Goal: Task Accomplishment & Management: Use online tool/utility

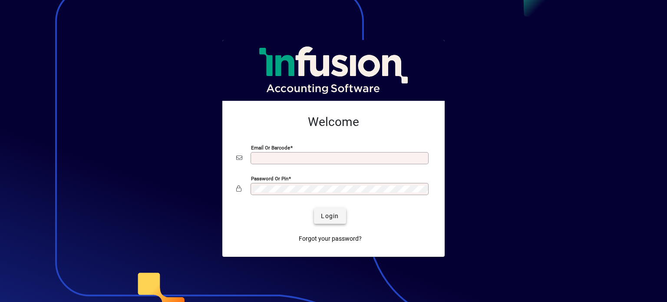
type input "**********"
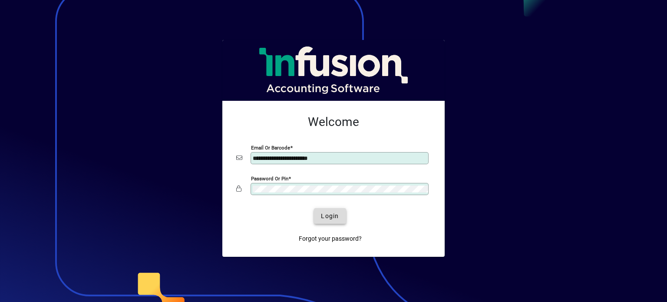
click at [327, 218] on span "Login" at bounding box center [330, 215] width 18 height 9
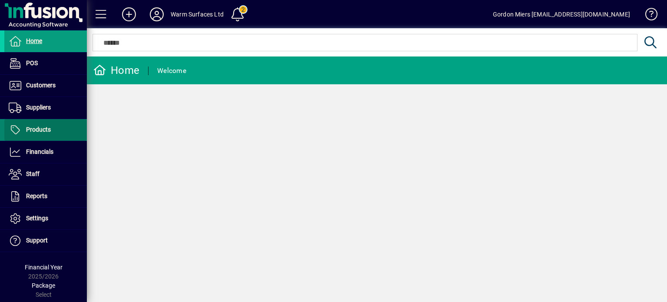
click at [47, 129] on span "Products" at bounding box center [38, 129] width 25 height 7
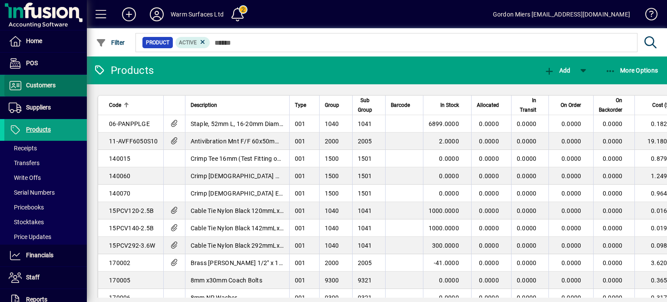
click at [46, 84] on span "Customers" at bounding box center [41, 85] width 30 height 7
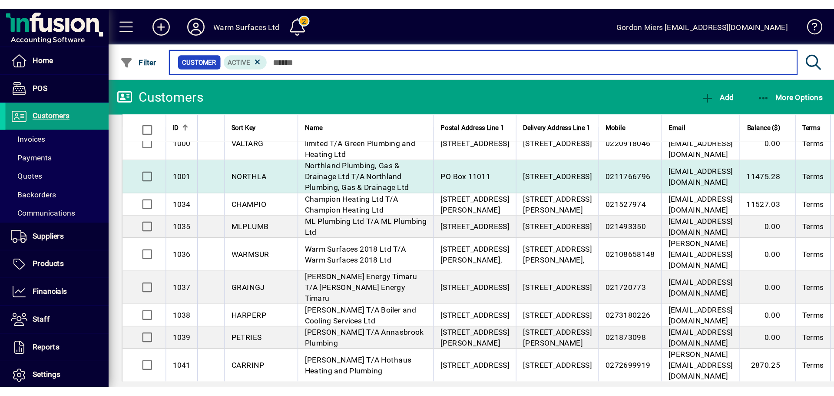
scroll to position [43, 0]
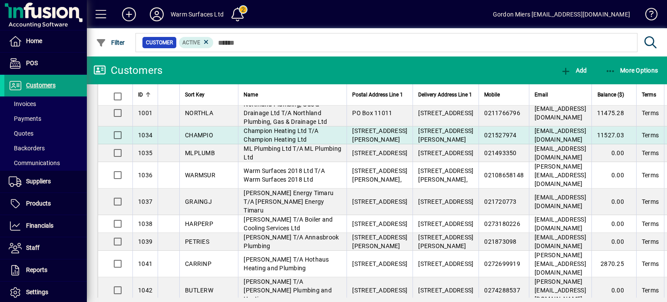
click at [316, 144] on td "Champion Heating Ltd T/A Champion Heating Ltd" at bounding box center [292, 135] width 109 height 18
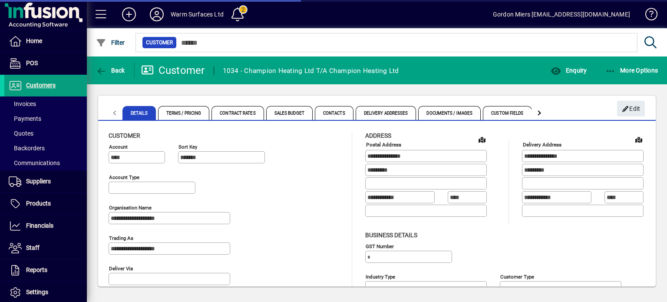
type input "**********"
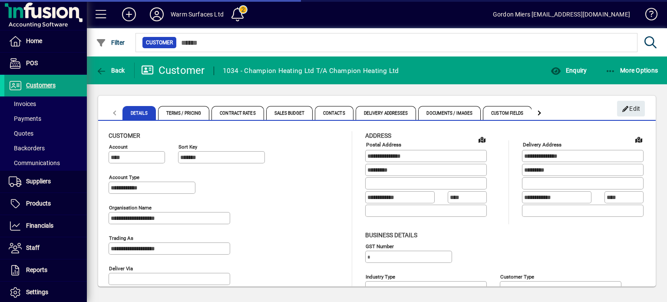
type input "**********"
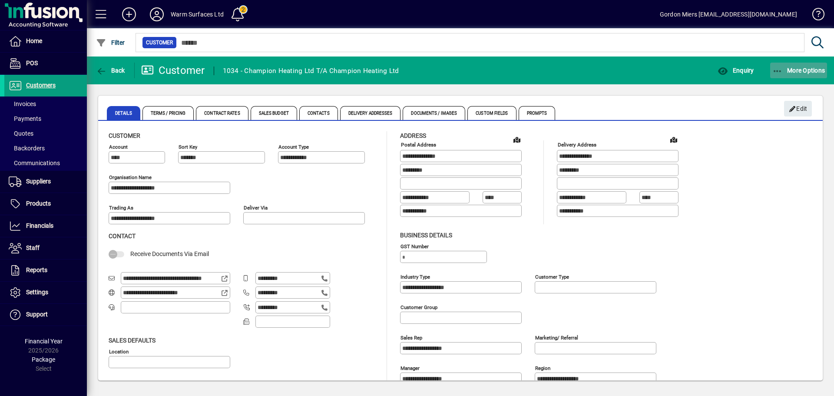
click at [667, 72] on span "More Options" at bounding box center [798, 70] width 53 height 7
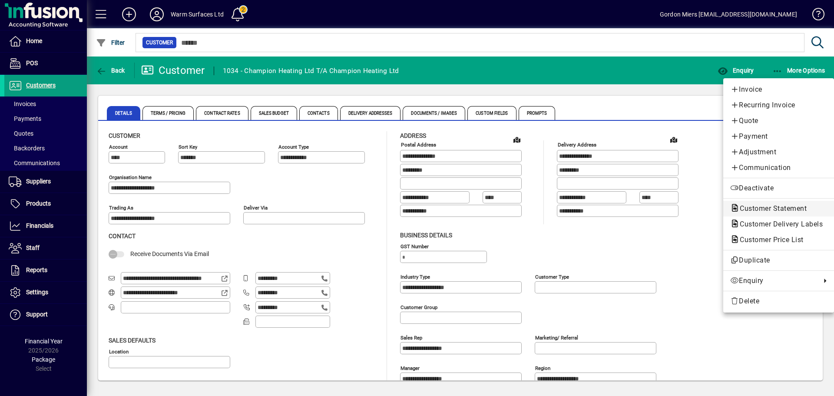
click at [667, 210] on span "Customer Statement" at bounding box center [770, 208] width 81 height 8
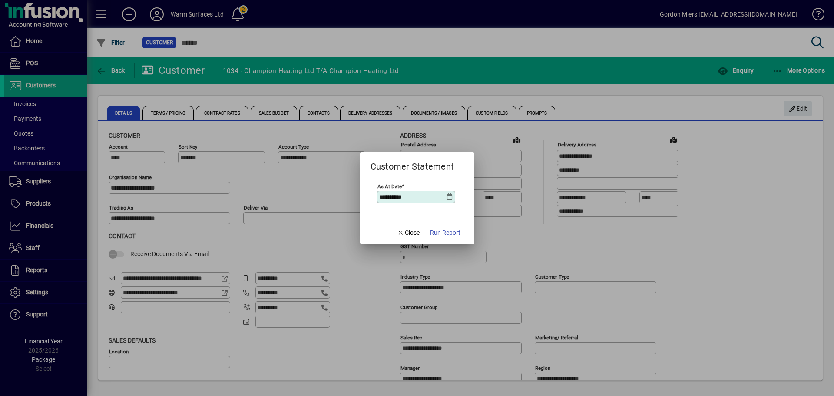
drag, startPoint x: 448, startPoint y: 234, endPoint x: 451, endPoint y: 222, distance: 11.6
click at [448, 233] on span "Run Report" at bounding box center [445, 232] width 30 height 9
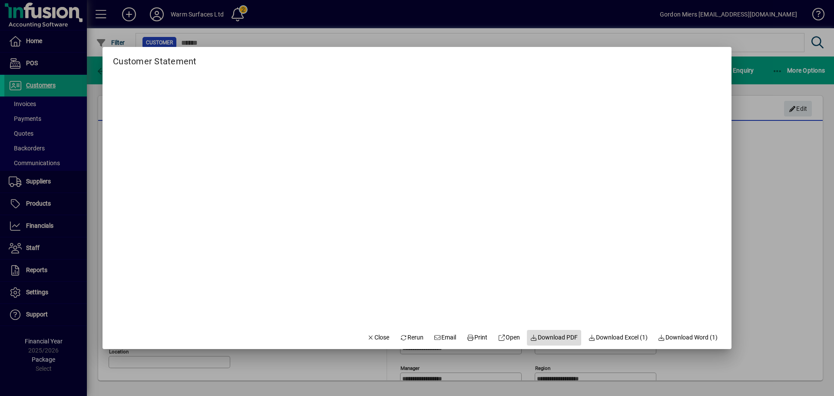
click at [551, 301] on span "Download PDF" at bounding box center [554, 337] width 48 height 9
click at [439, 301] on span "Email" at bounding box center [445, 337] width 23 height 9
click at [667, 174] on div at bounding box center [417, 198] width 834 height 396
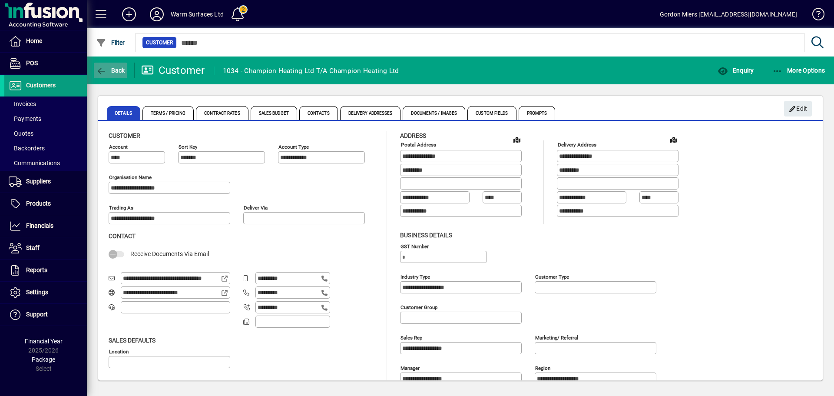
click at [115, 71] on span "Back" at bounding box center [110, 70] width 29 height 7
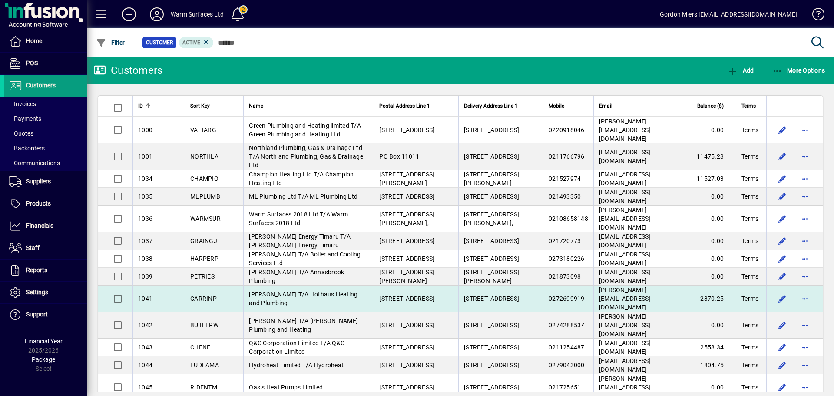
click at [277, 291] on span "Paul Carrington T/A Hothaus Heating and Plumbing" at bounding box center [303, 299] width 109 height 16
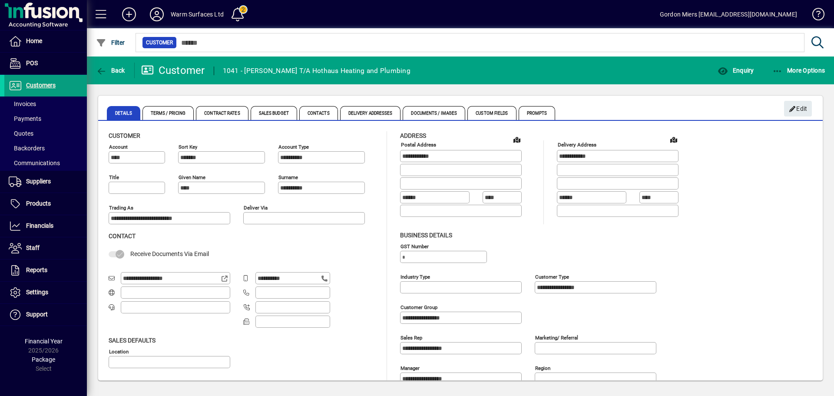
type input "**********"
click at [667, 69] on span "More Options" at bounding box center [798, 70] width 53 height 7
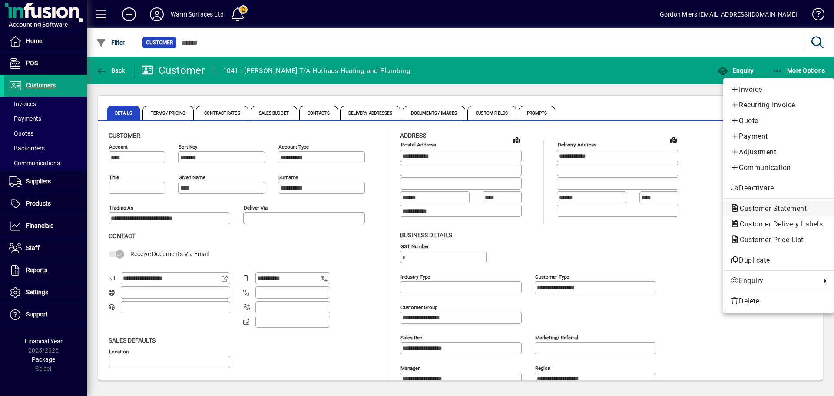
click at [667, 208] on span "Customer Statement" at bounding box center [770, 208] width 81 height 8
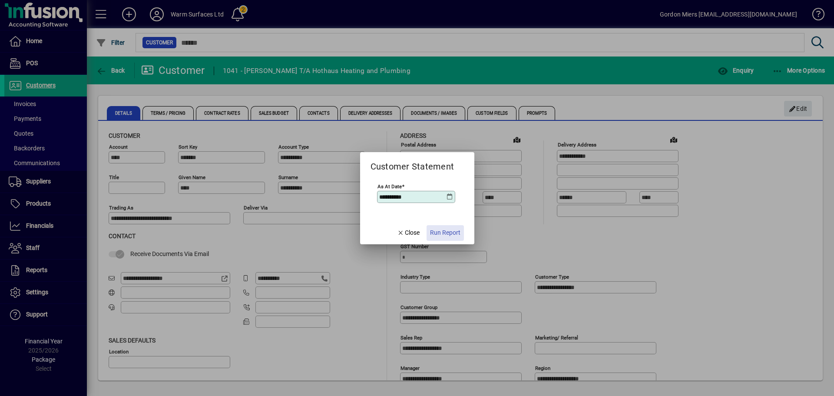
click at [446, 231] on span "Run Report" at bounding box center [445, 232] width 30 height 9
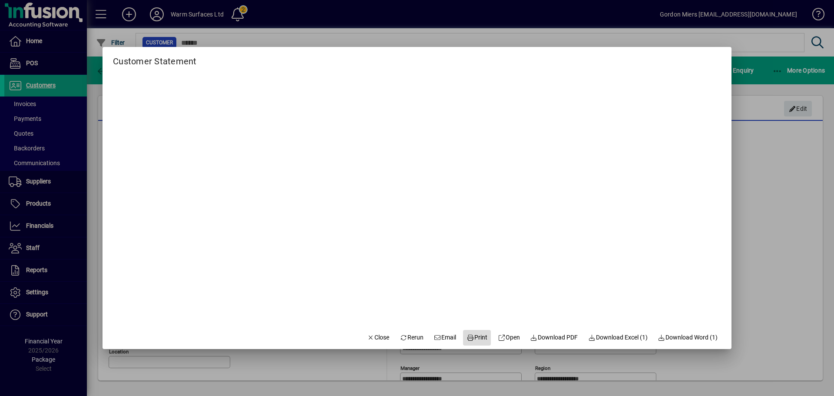
click at [469, 301] on span "Print" at bounding box center [476, 337] width 21 height 9
click at [555, 301] on span "Download PDF" at bounding box center [554, 337] width 48 height 9
click at [667, 167] on div at bounding box center [417, 198] width 834 height 396
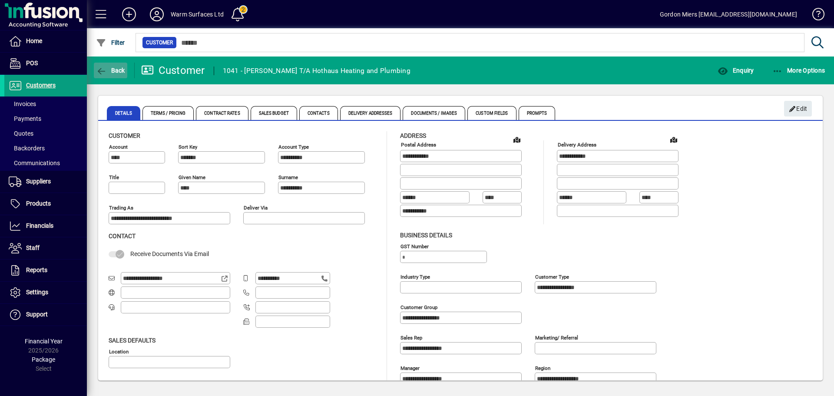
click at [122, 67] on span "Back" at bounding box center [110, 70] width 29 height 7
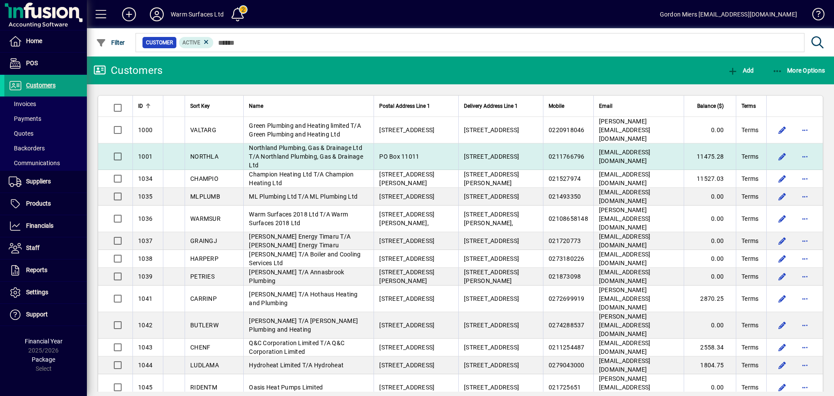
click at [667, 148] on td "11475.28" at bounding box center [709, 156] width 52 height 26
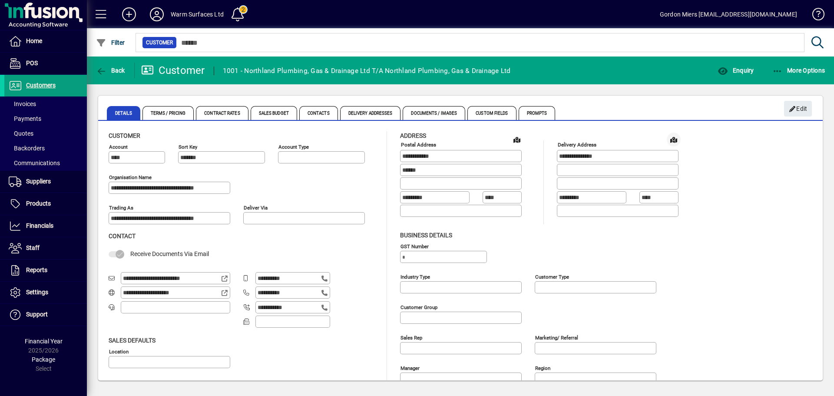
type input "**********"
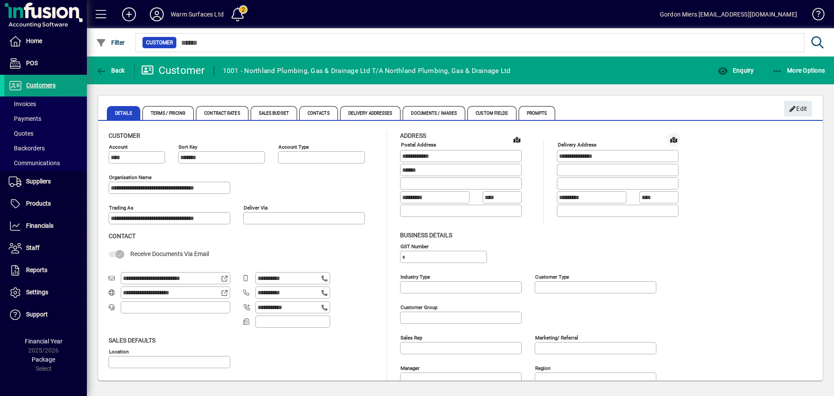
type input "**********"
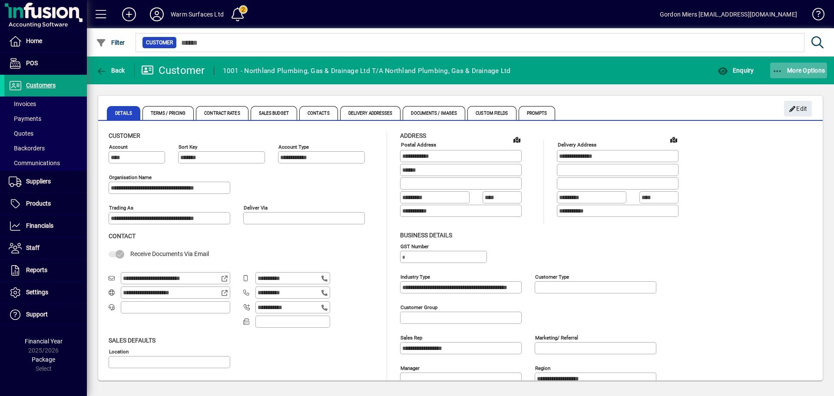
click at [667, 70] on span "More Options" at bounding box center [798, 70] width 53 height 7
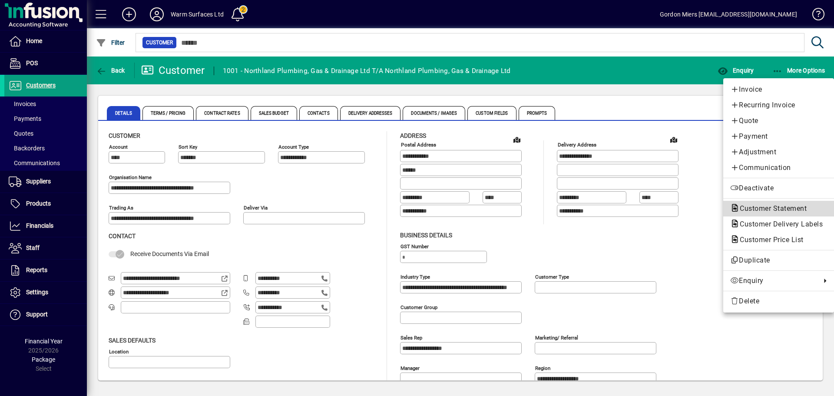
click at [667, 208] on span "Customer Statement" at bounding box center [770, 208] width 81 height 8
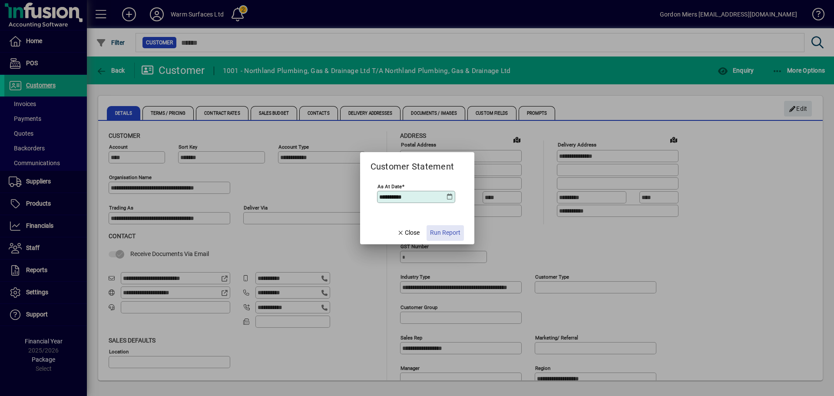
click at [448, 232] on span "Run Report" at bounding box center [445, 232] width 30 height 9
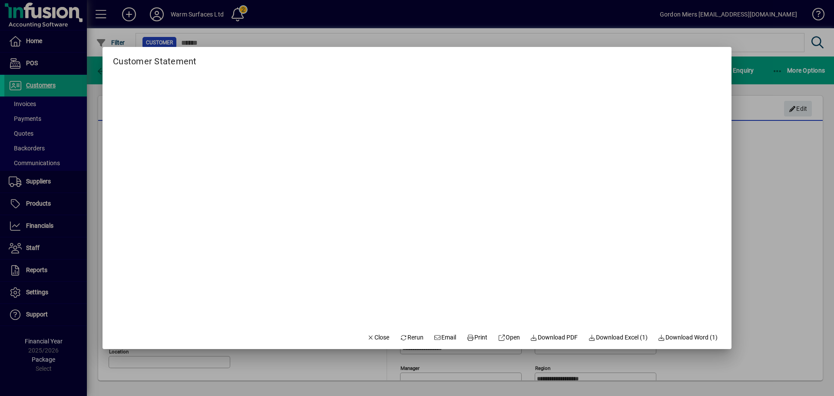
click at [667, 198] on div at bounding box center [417, 198] width 834 height 396
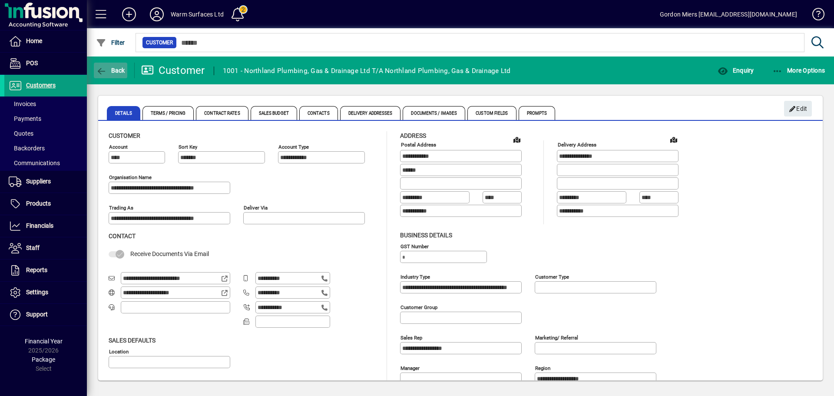
click at [112, 73] on span "Back" at bounding box center [110, 70] width 29 height 7
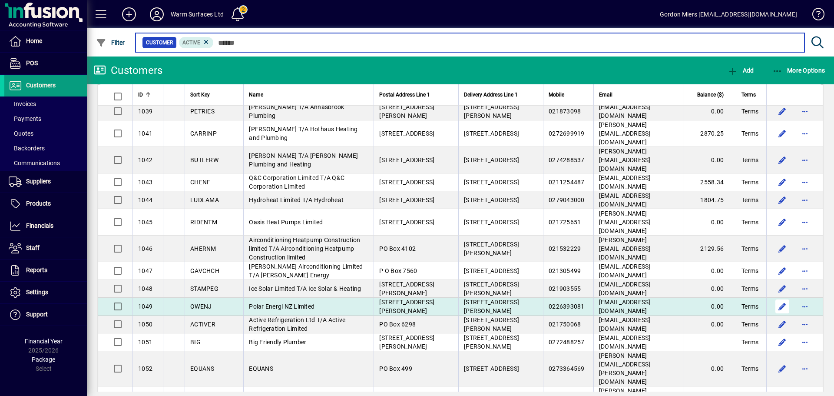
scroll to position [174, 0]
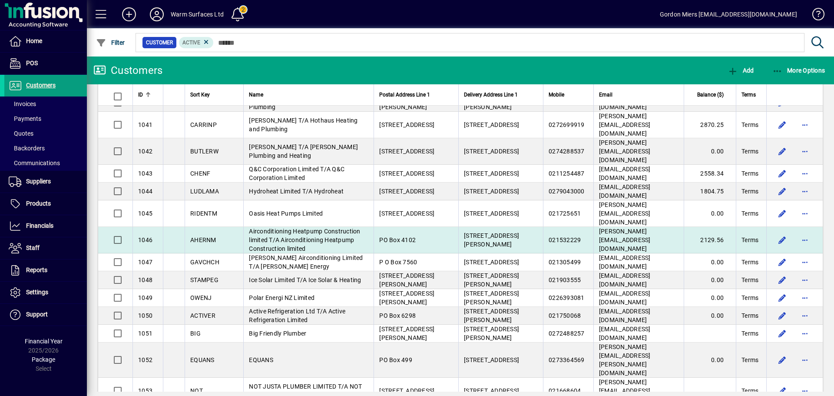
click at [617, 227] on td "mike@ahcair.co.nz" at bounding box center [638, 240] width 90 height 26
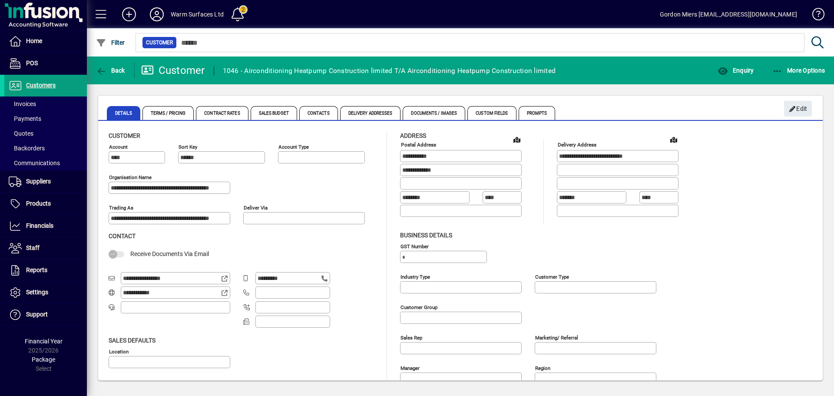
type input "**********"
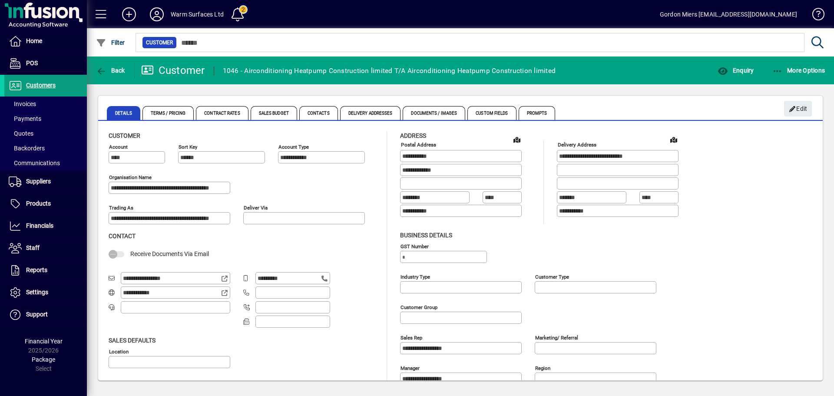
type input "**********"
click at [667, 68] on span "More Options" at bounding box center [798, 70] width 53 height 7
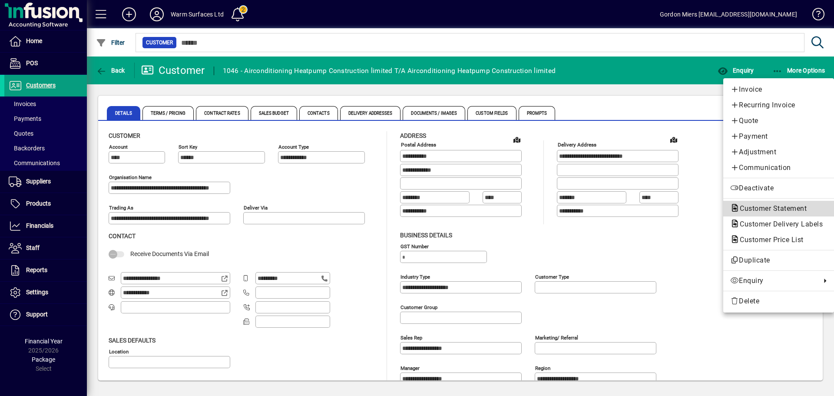
click at [667, 208] on span "Customer Statement" at bounding box center [770, 208] width 81 height 8
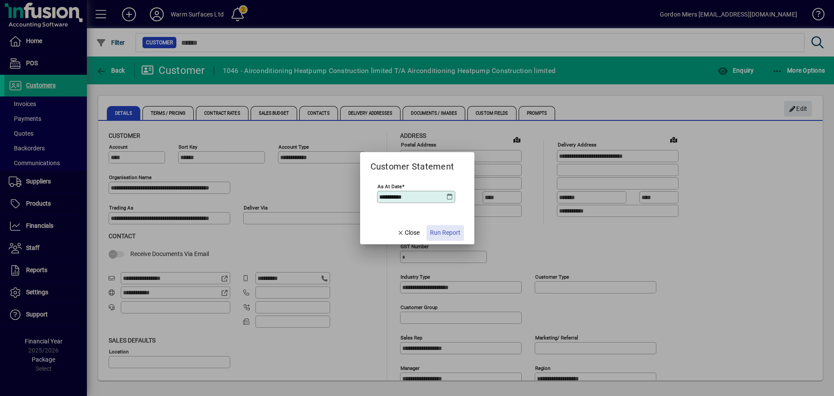
click at [450, 233] on span "Run Report" at bounding box center [445, 232] width 30 height 9
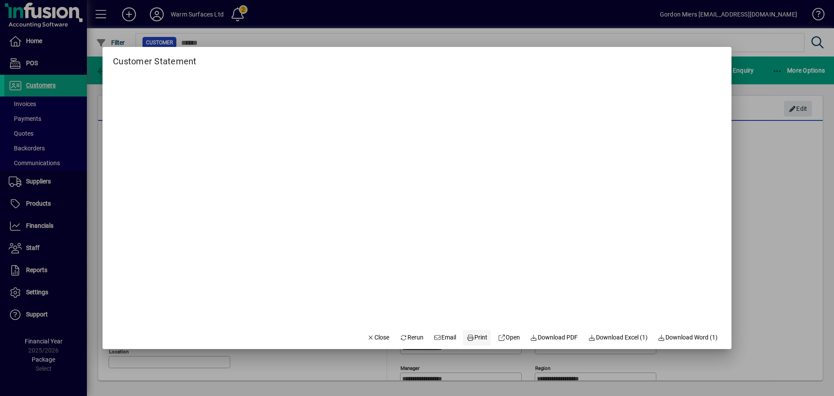
click at [474, 301] on span "Print" at bounding box center [476, 337] width 21 height 9
click at [473, 301] on span "Print" at bounding box center [476, 337] width 21 height 9
click at [667, 200] on div at bounding box center [417, 198] width 834 height 396
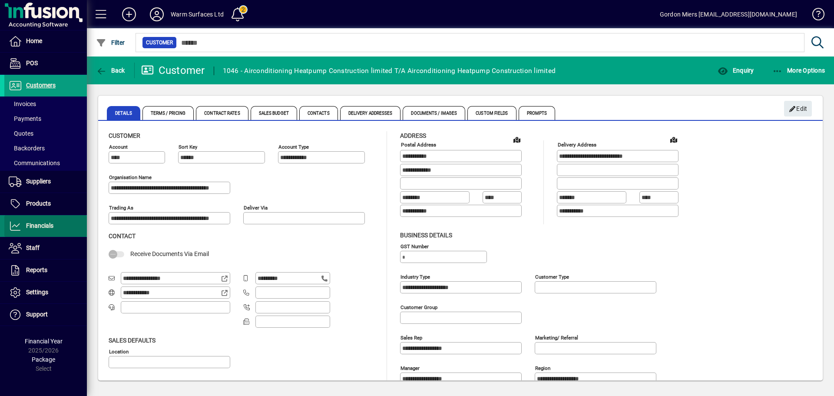
click at [50, 224] on span "Financials" at bounding box center [39, 225] width 27 height 7
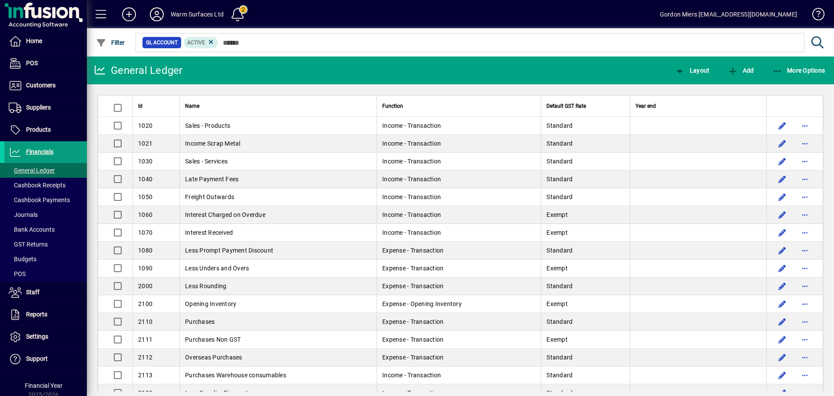
click at [244, 8] on span at bounding box center [237, 14] width 21 height 21
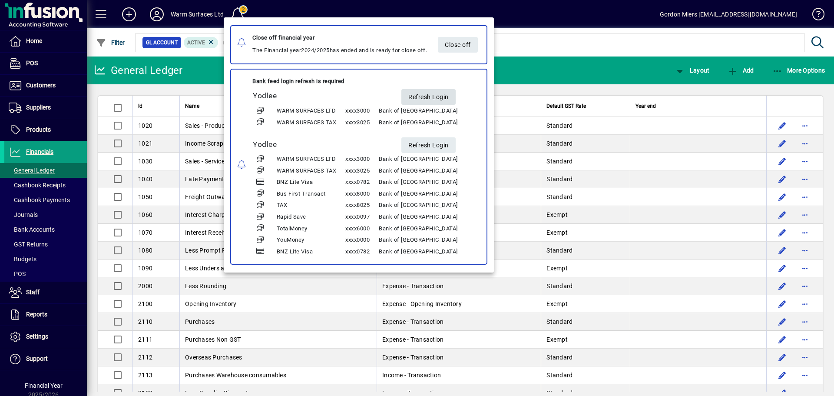
click at [408, 97] on span "Refresh Login" at bounding box center [428, 97] width 40 height 14
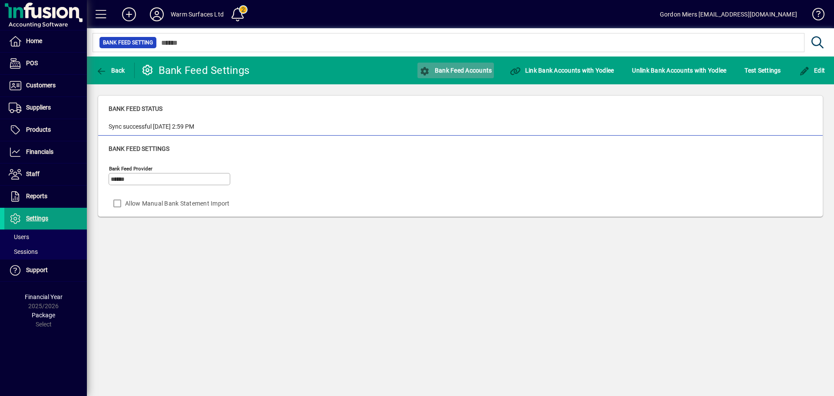
click at [453, 71] on span "Bank Feed Accounts" at bounding box center [455, 70] width 72 height 7
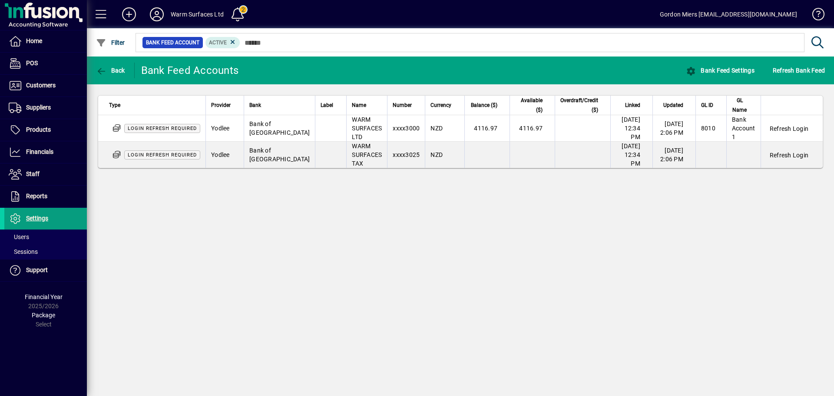
click at [352, 126] on span "WARM SURFACES LTD" at bounding box center [367, 128] width 30 height 24
click at [106, 70] on icon "button" at bounding box center [101, 71] width 11 height 9
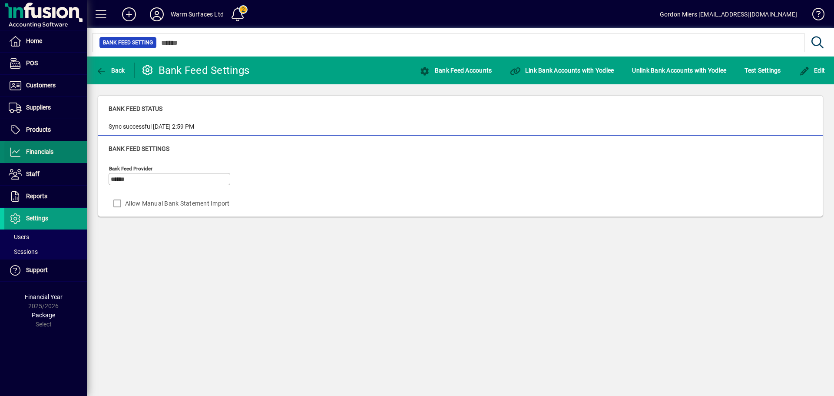
click at [46, 154] on span "Financials" at bounding box center [39, 151] width 27 height 7
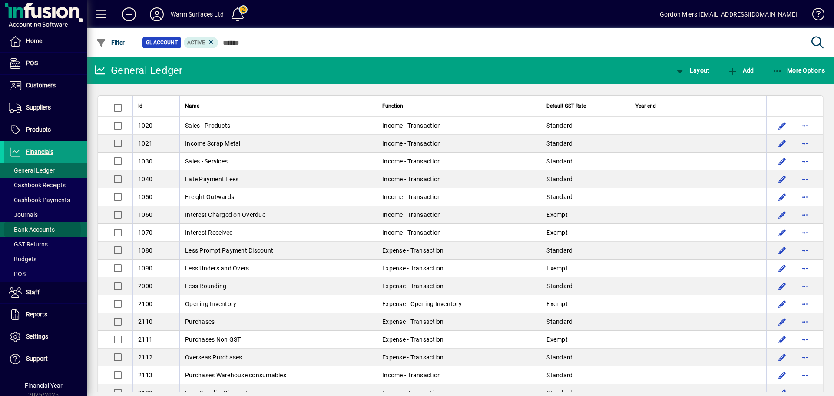
click at [30, 230] on span "Bank Accounts" at bounding box center [32, 229] width 46 height 7
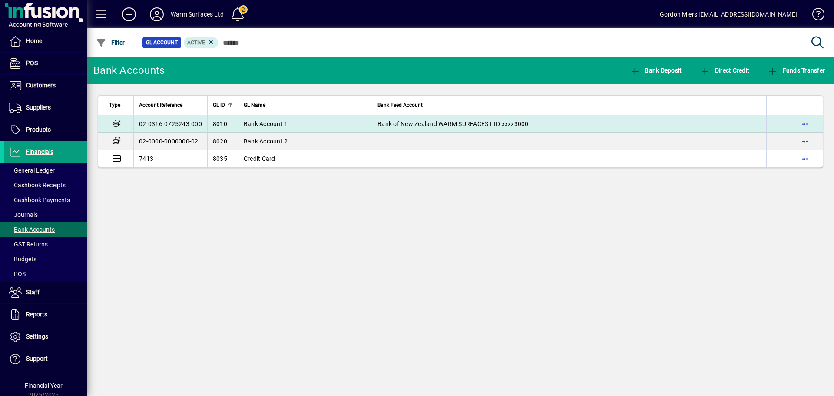
click at [438, 121] on span "Bank of New Zealand WARM SURFACES LTD xxxx3000" at bounding box center [452, 123] width 151 height 7
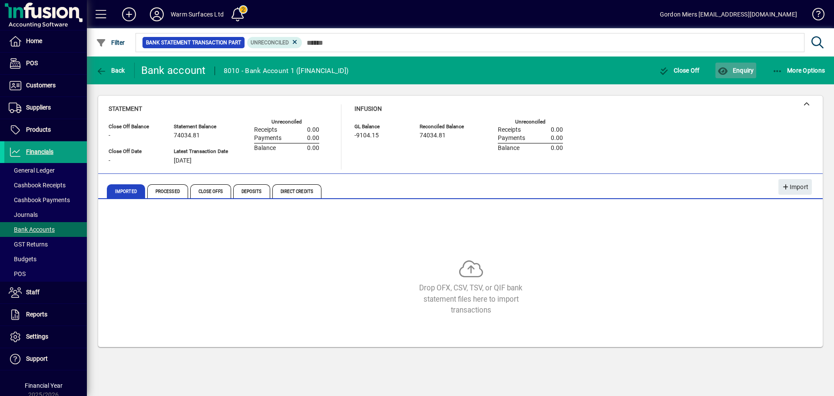
click at [744, 69] on span "Enquiry" at bounding box center [735, 70] width 36 height 7
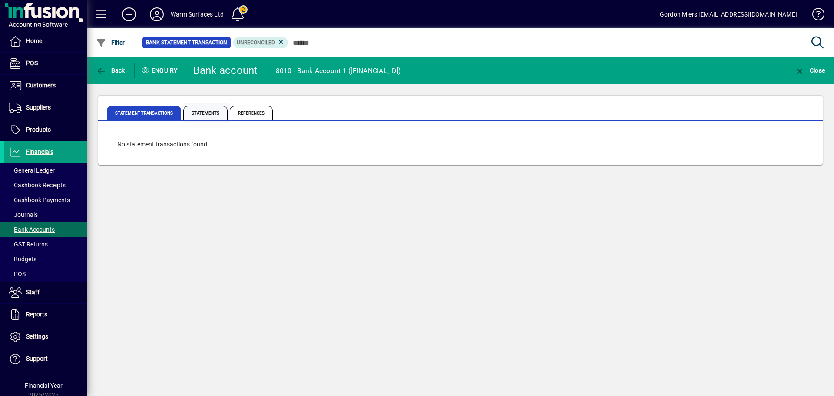
click at [211, 111] on span "Statements" at bounding box center [205, 113] width 44 height 14
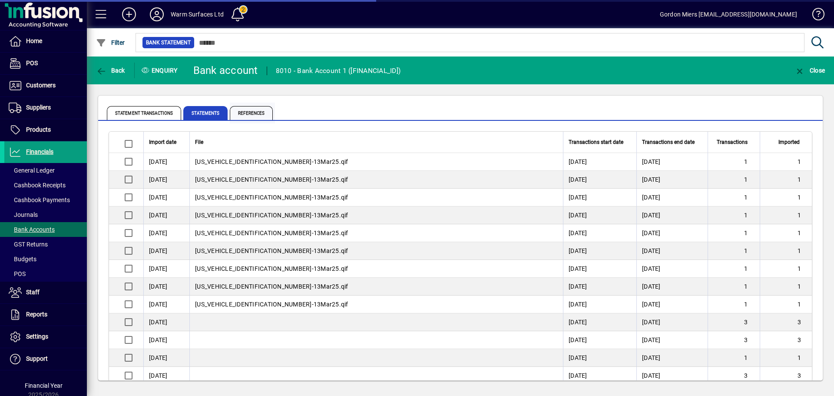
click at [253, 112] on span "References" at bounding box center [251, 113] width 43 height 14
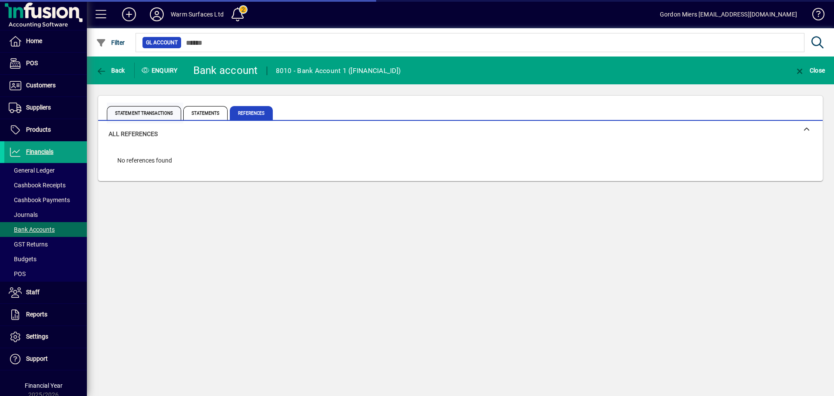
click at [142, 116] on span "Statement Transactions" at bounding box center [144, 113] width 74 height 14
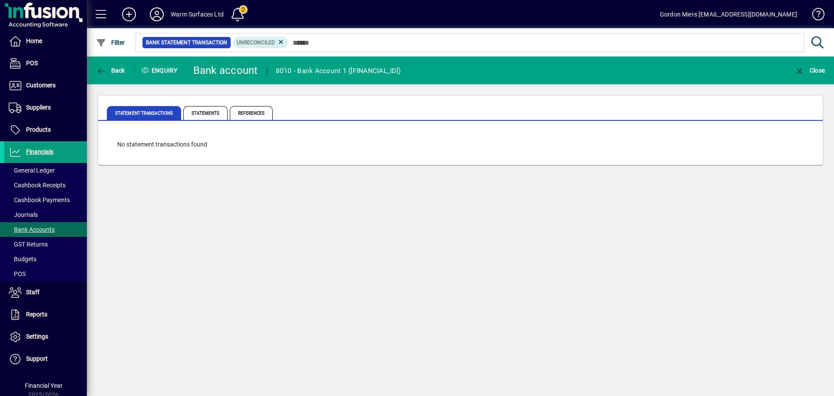
drag, startPoint x: 134, startPoint y: 114, endPoint x: 447, endPoint y: 224, distance: 332.1
click at [447, 224] on div "Back Enquiry Bank account 8010 - Bank Account 1 (02-0316-0725243-000) Close Sta…" at bounding box center [460, 225] width 747 height 339
click at [115, 75] on span "button" at bounding box center [110, 70] width 33 height 21
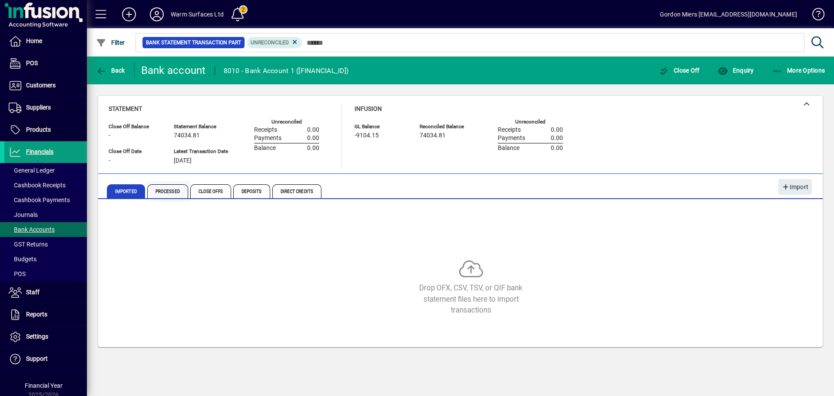
click at [166, 192] on span "Processed" at bounding box center [167, 191] width 41 height 14
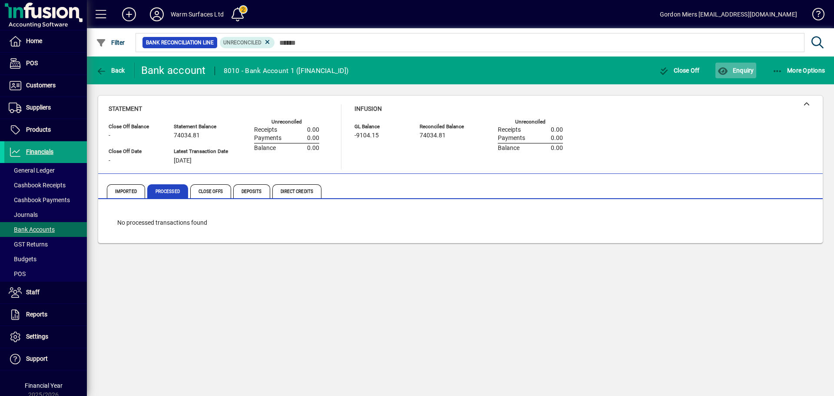
click at [740, 70] on span "Enquiry" at bounding box center [735, 70] width 36 height 7
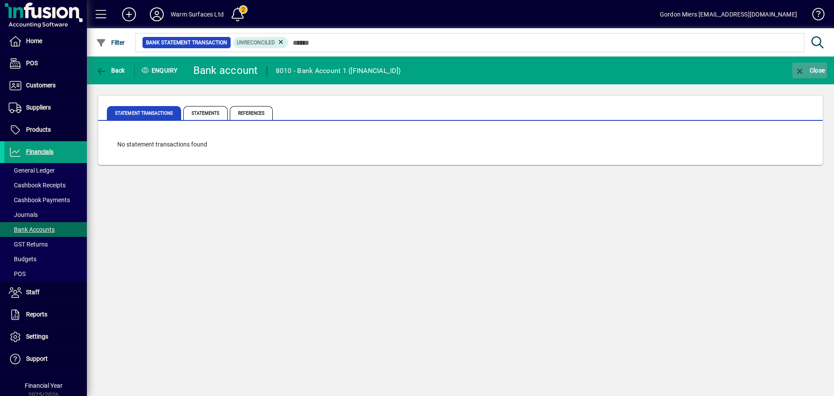
click at [809, 68] on span "Close" at bounding box center [809, 70] width 30 height 7
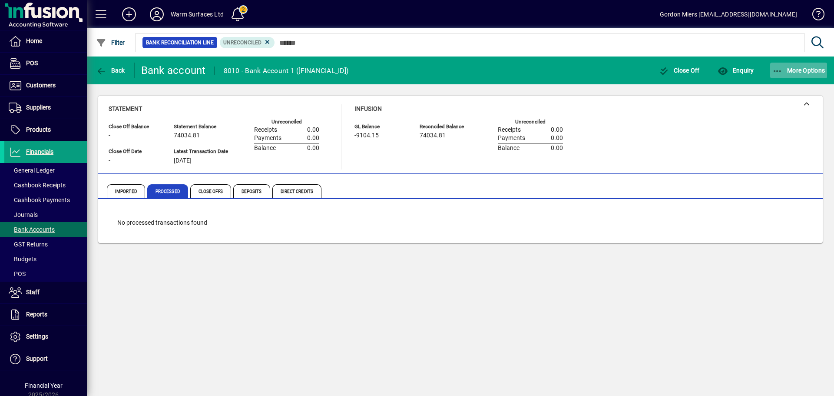
click at [809, 71] on span "More Options" at bounding box center [798, 70] width 53 height 7
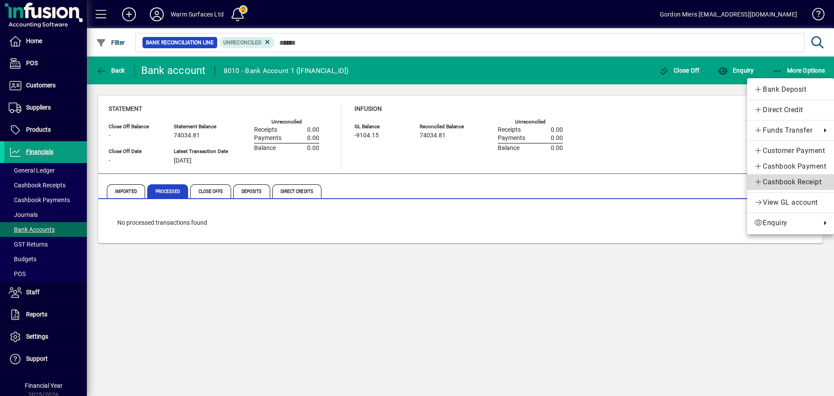
click at [776, 181] on span "Cashbook Receipt" at bounding box center [790, 182] width 73 height 10
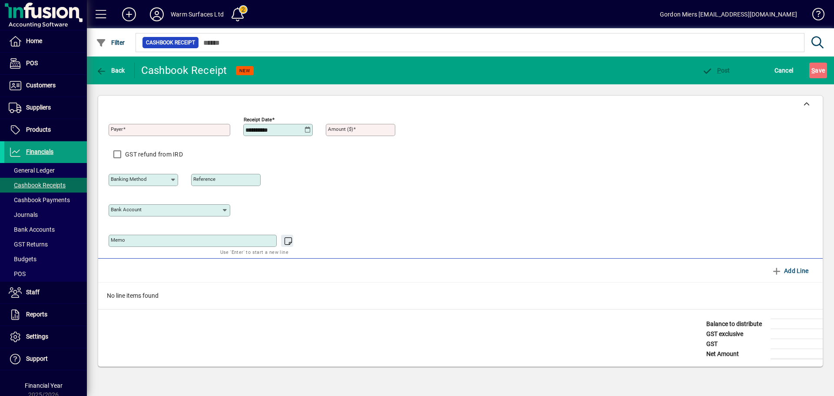
type input "**********"
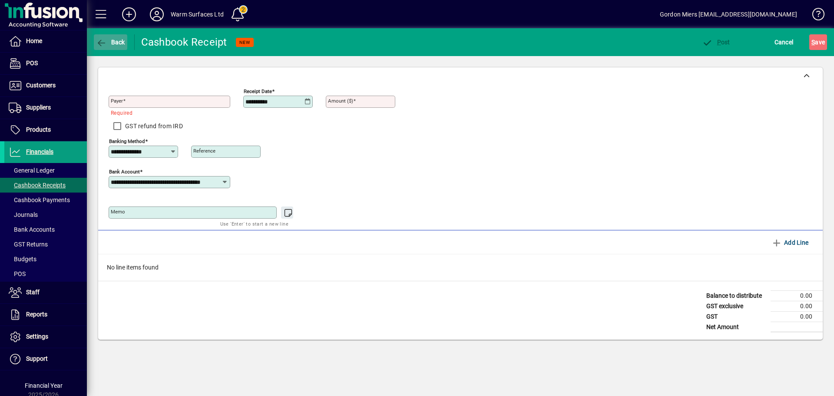
click at [113, 45] on span "Back" at bounding box center [110, 42] width 29 height 7
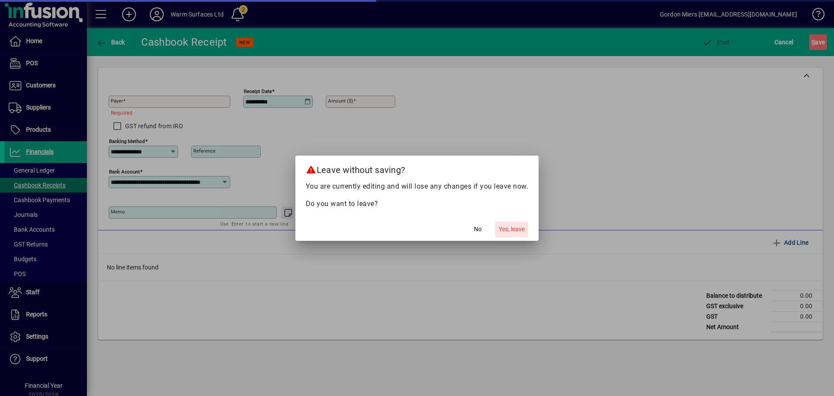
click at [515, 228] on span "Yes, leave" at bounding box center [511, 228] width 26 height 9
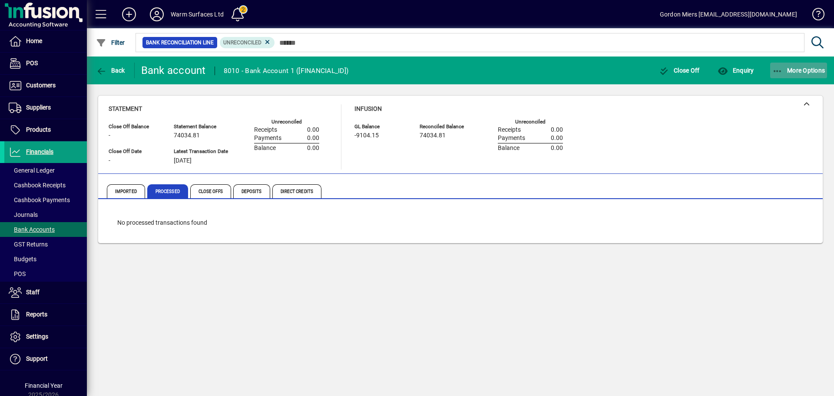
click at [815, 75] on span "button" at bounding box center [798, 70] width 57 height 21
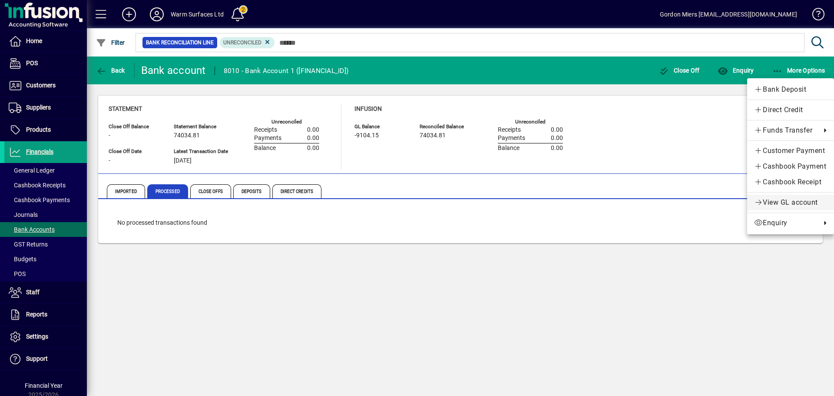
click at [787, 201] on span "View GL account" at bounding box center [790, 202] width 73 height 10
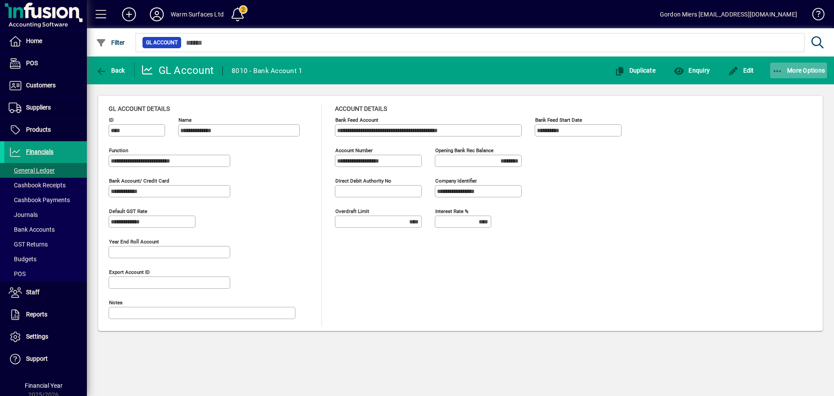
click at [806, 70] on span "More Options" at bounding box center [798, 70] width 53 height 7
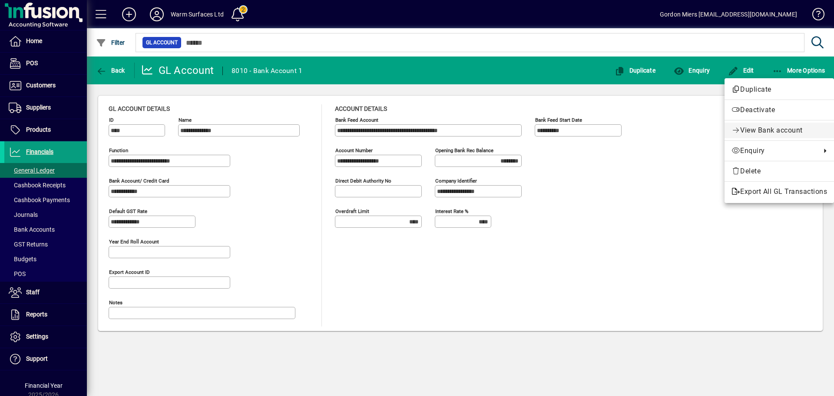
click at [758, 129] on span "View Bank account" at bounding box center [771, 130] width 63 height 8
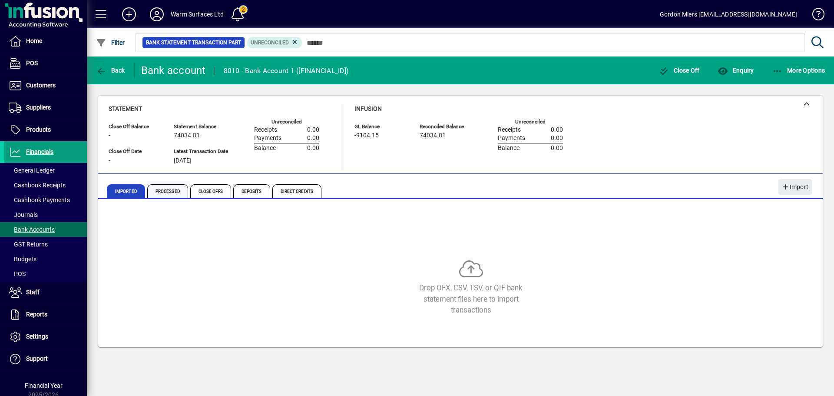
click at [170, 188] on span "Processed" at bounding box center [167, 191] width 41 height 14
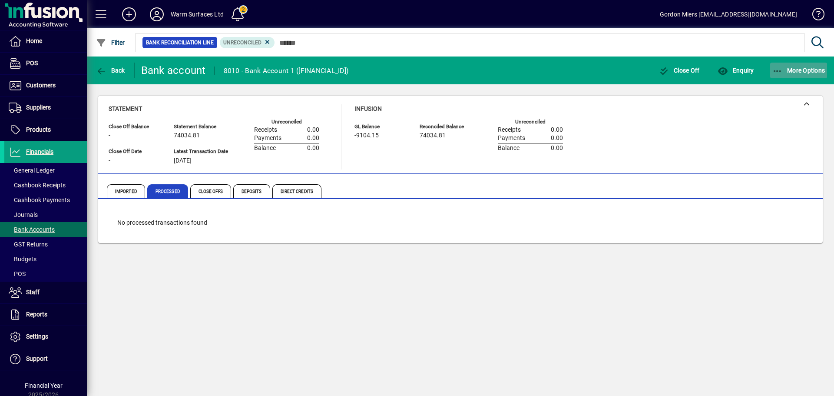
click at [802, 66] on span "button" at bounding box center [798, 70] width 57 height 21
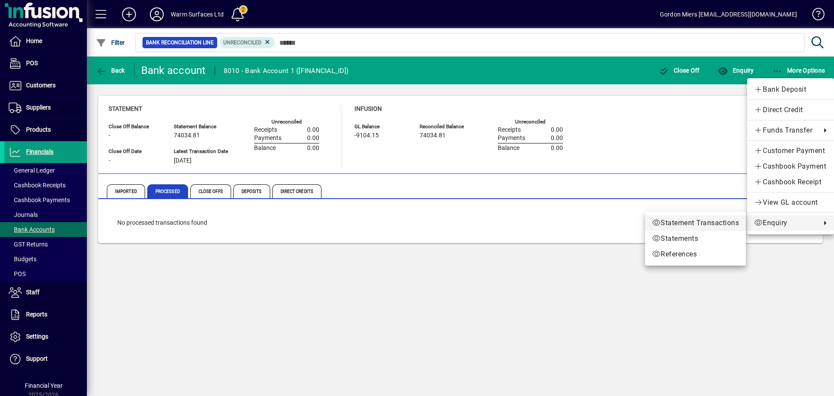
click at [690, 225] on span "Statement Transactions" at bounding box center [695, 223] width 87 height 10
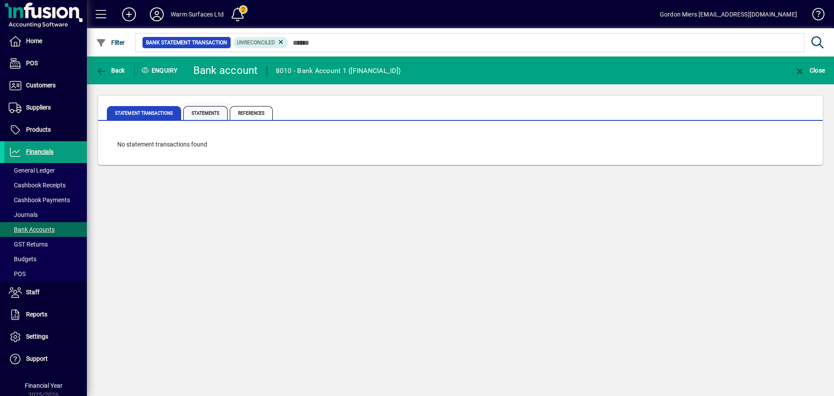
click at [198, 113] on span "Statements" at bounding box center [205, 113] width 44 height 14
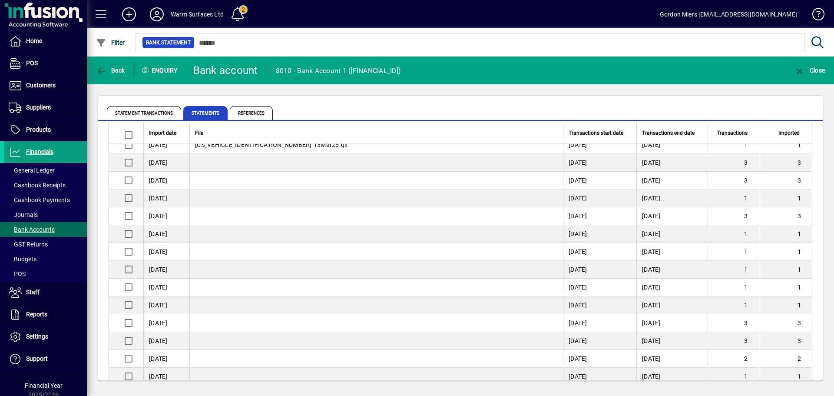
scroll to position [217, 0]
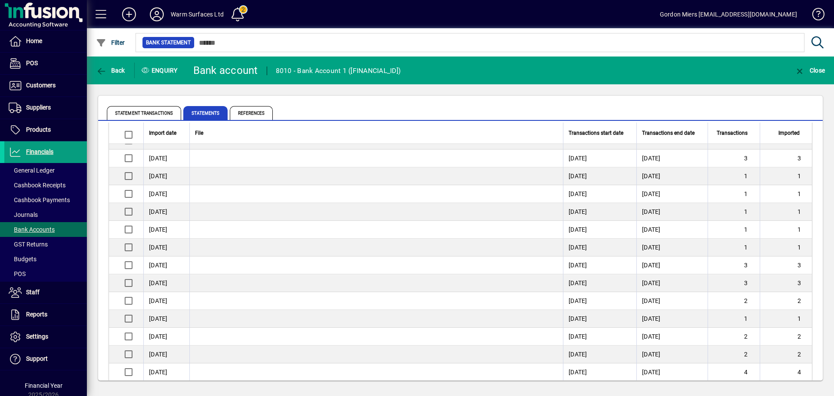
click at [163, 316] on td "30/09/2025" at bounding box center [166, 319] width 46 height 18
click at [584, 320] on td "29/09/2025" at bounding box center [599, 319] width 73 height 18
drag, startPoint x: 786, startPoint y: 320, endPoint x: 792, endPoint y: 318, distance: 6.6
click at [786, 320] on td "1" at bounding box center [785, 319] width 52 height 18
click at [793, 317] on td "1" at bounding box center [785, 319] width 52 height 18
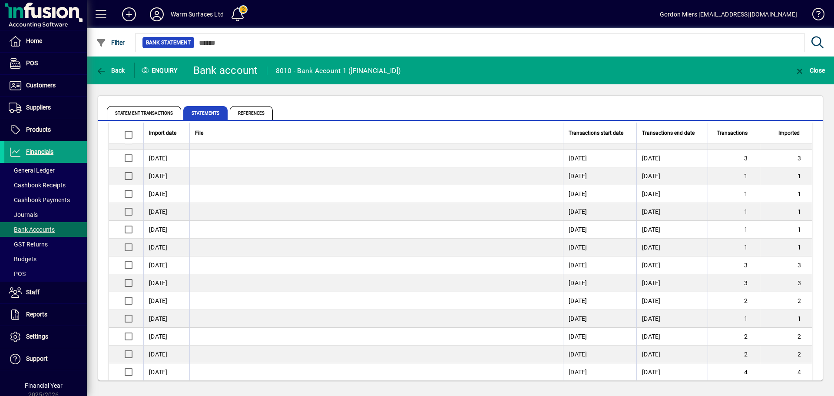
click at [793, 317] on td "1" at bounding box center [785, 319] width 52 height 18
click at [253, 114] on span "References" at bounding box center [251, 113] width 43 height 14
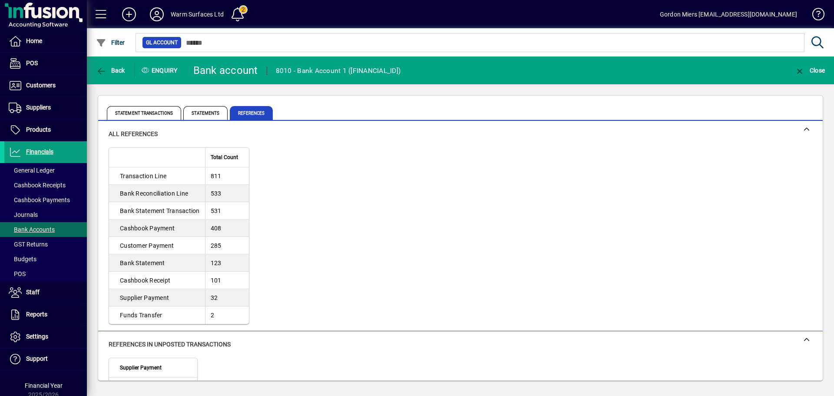
click at [155, 281] on td "Cashbook Receipt" at bounding box center [157, 279] width 96 height 17
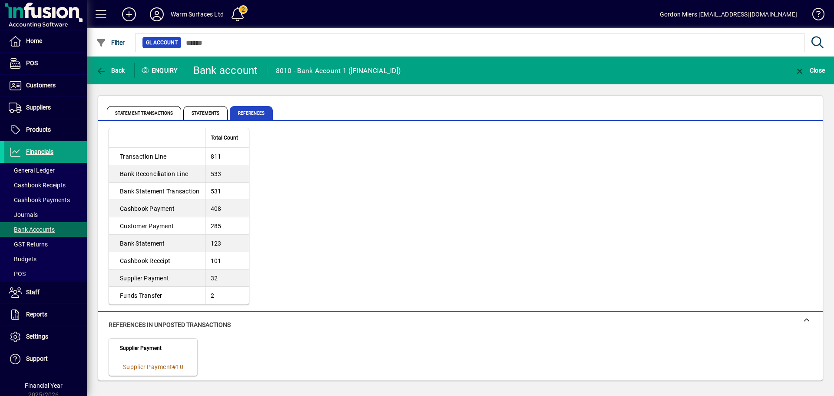
scroll to position [29, 0]
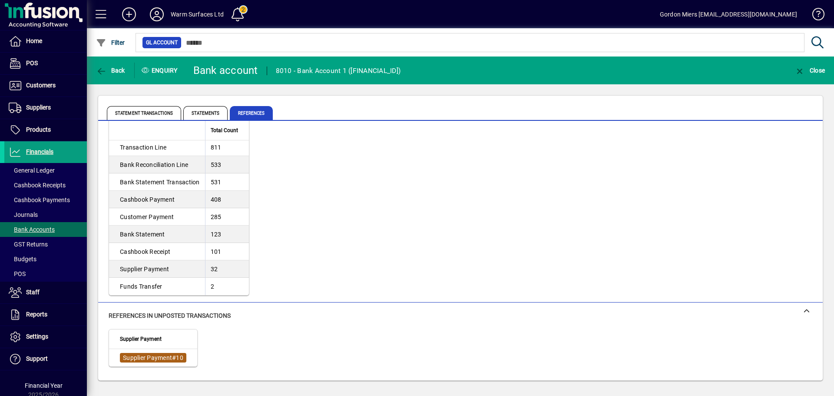
click at [131, 359] on span "Supplier Payment" at bounding box center [147, 357] width 49 height 7
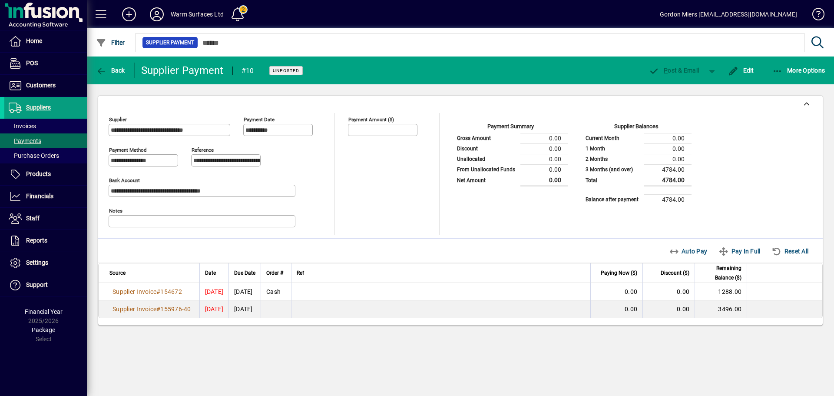
click at [799, 249] on div "Auto Pay Pay In Full Reset All" at bounding box center [740, 251] width 151 height 16
click at [774, 252] on div "Auto Pay Pay In Full Reset All" at bounding box center [740, 251] width 151 height 16
click at [788, 251] on div "Auto Pay Pay In Full Reset All" at bounding box center [740, 251] width 151 height 16
click at [116, 71] on span "Back" at bounding box center [110, 70] width 29 height 7
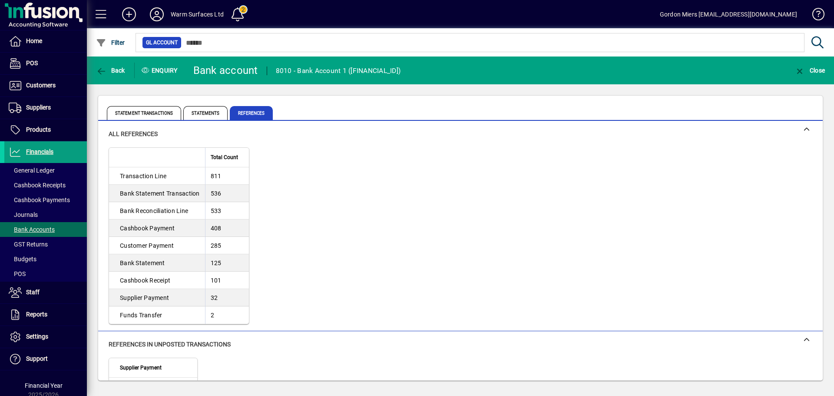
click at [171, 244] on td "Customer Payment" at bounding box center [157, 245] width 96 height 17
click at [163, 245] on td "Customer Payment" at bounding box center [157, 245] width 96 height 17
click at [111, 68] on span "Back" at bounding box center [110, 70] width 29 height 7
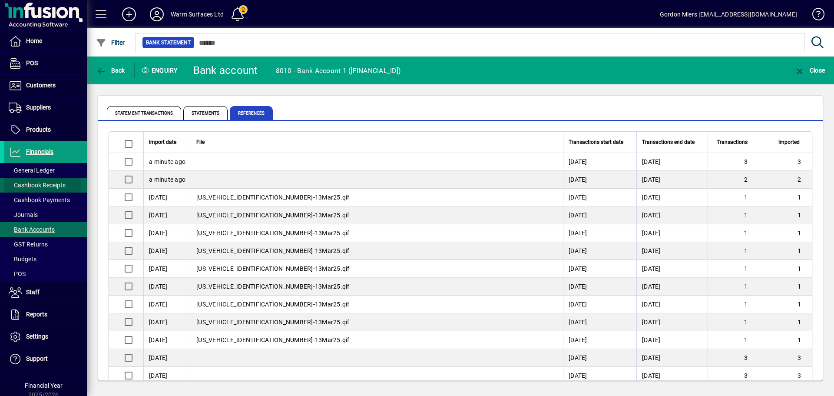
click at [31, 185] on span "Cashbook Receipts" at bounding box center [37, 185] width 57 height 7
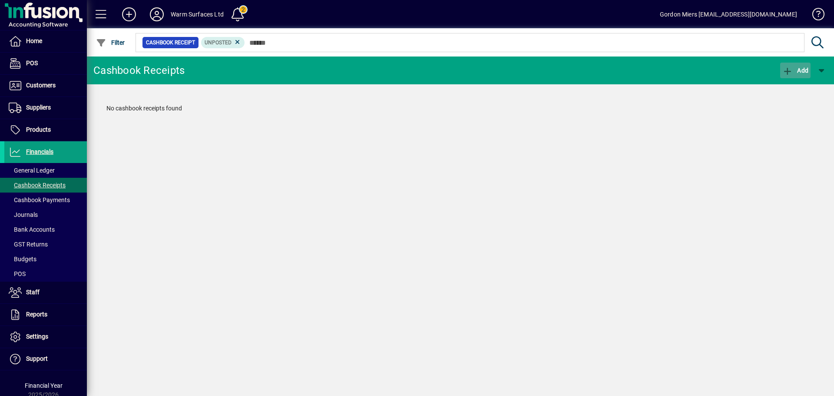
click at [803, 69] on span "Add" at bounding box center [795, 70] width 26 height 7
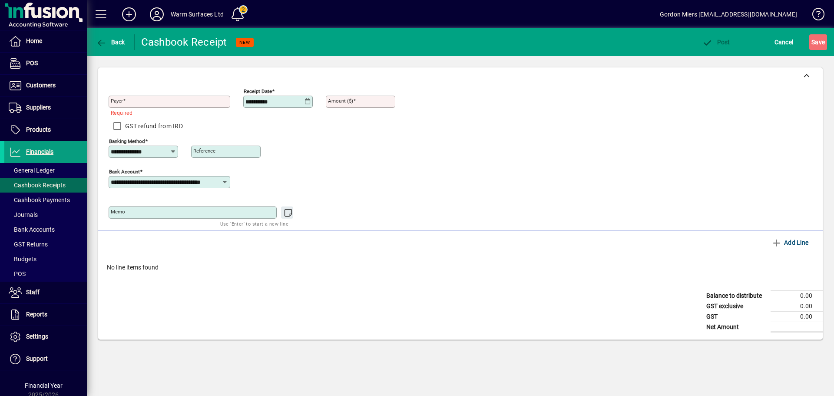
click at [225, 180] on icon at bounding box center [224, 181] width 7 height 7
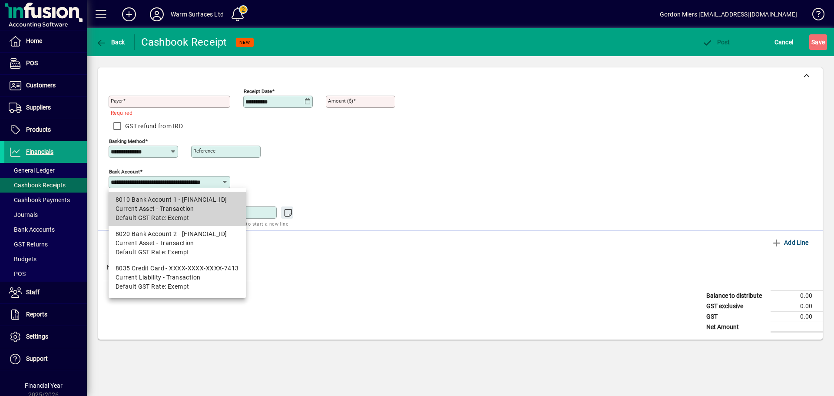
click at [164, 202] on div "8010 Bank Account 1 - 02-0316-0725243-000" at bounding box center [177, 199] width 123 height 9
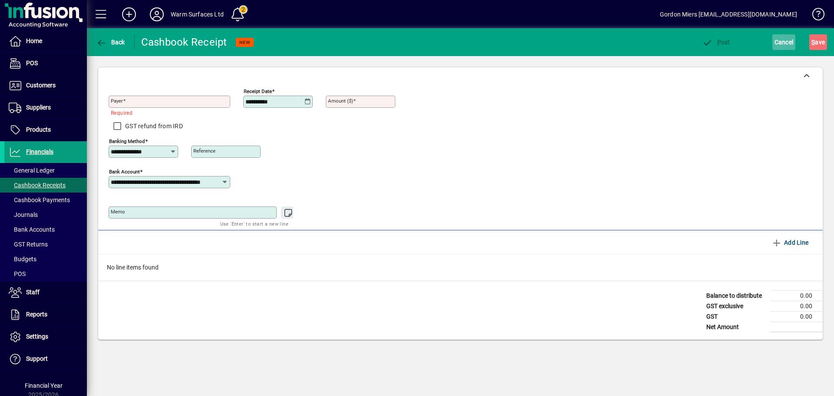
click at [783, 45] on span "Cancel" at bounding box center [783, 42] width 19 height 14
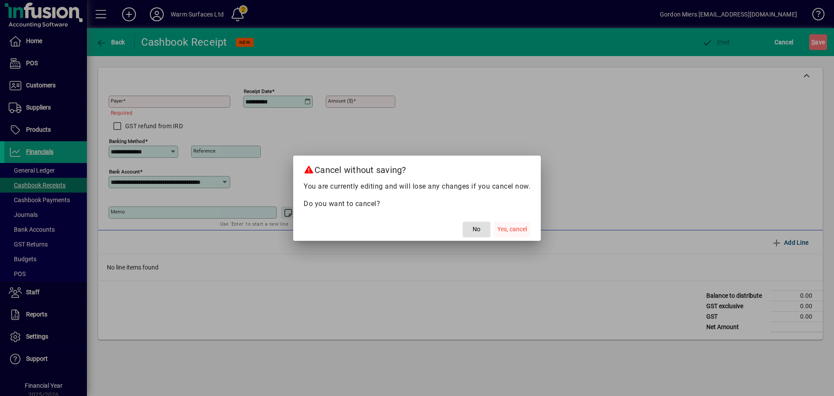
click at [510, 228] on span "Yes, cancel" at bounding box center [512, 228] width 30 height 9
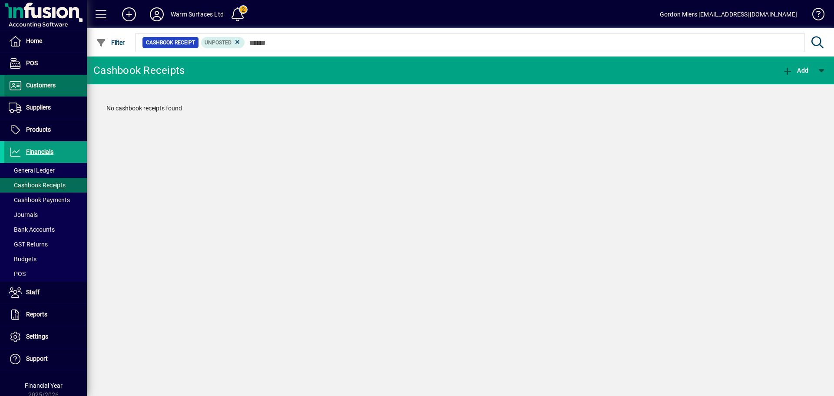
click at [59, 84] on span at bounding box center [45, 85] width 83 height 21
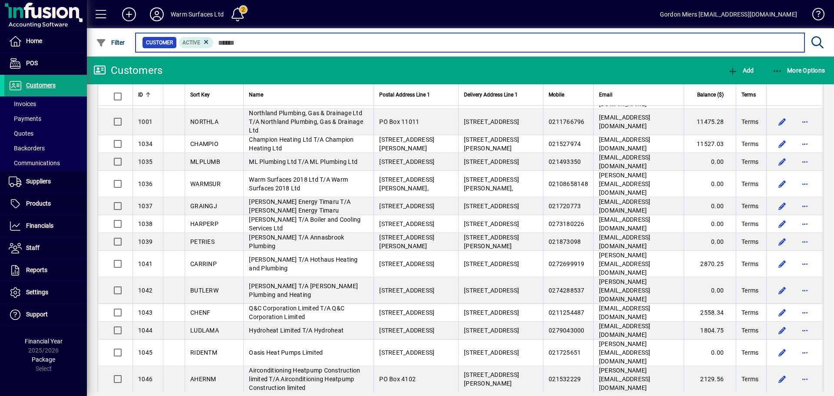
scroll to position [87, 0]
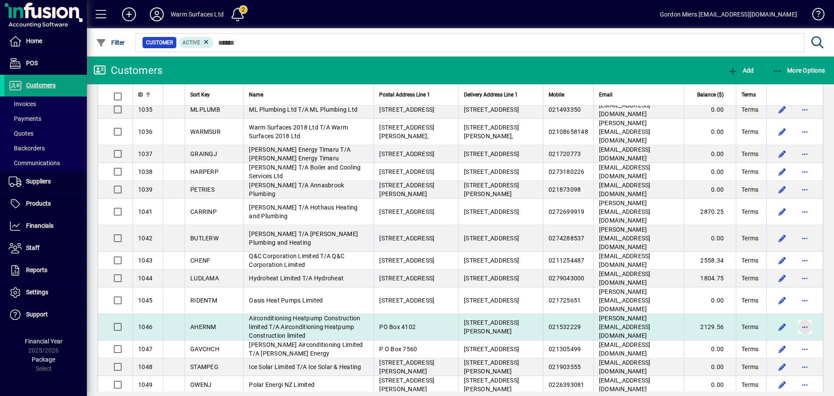
click at [796, 316] on span "button" at bounding box center [804, 326] width 21 height 21
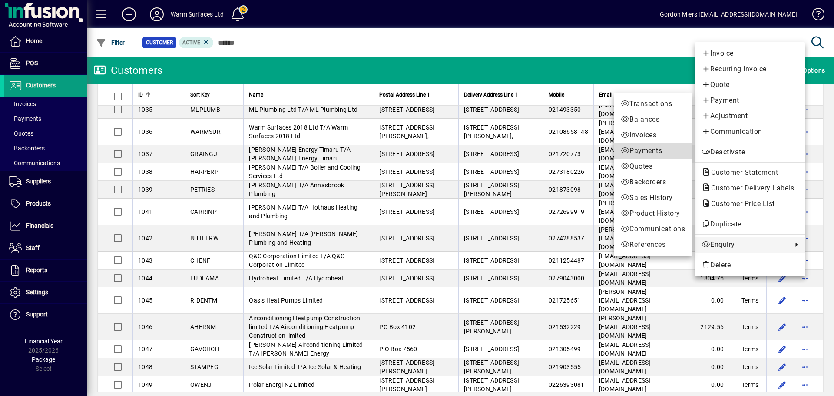
click at [653, 151] on span "Payments" at bounding box center [653, 150] width 64 height 10
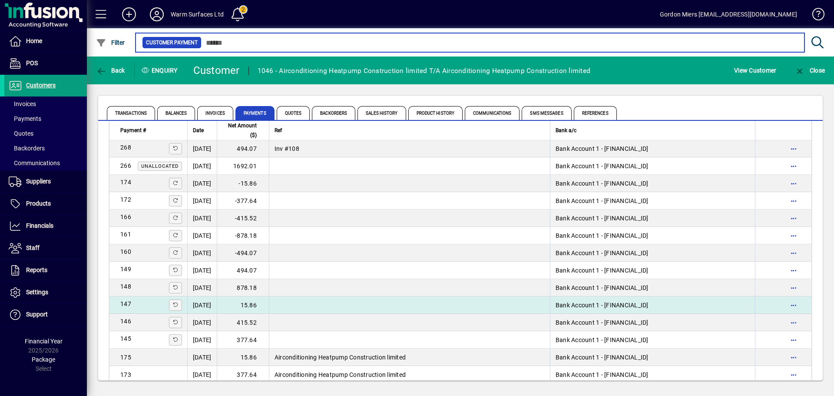
scroll to position [43, 0]
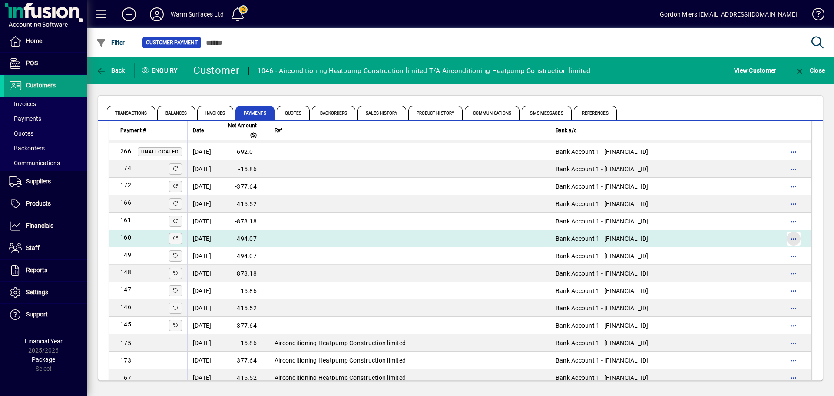
click at [788, 237] on span "button" at bounding box center [793, 238] width 21 height 21
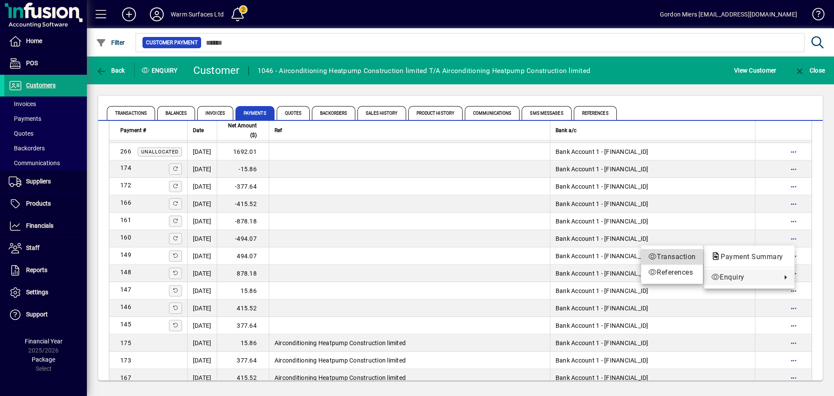
click at [674, 259] on span "Transaction" at bounding box center [672, 256] width 48 height 10
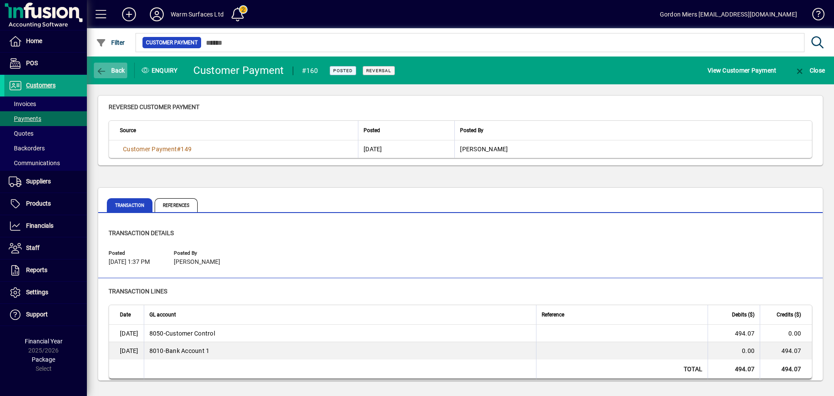
click at [116, 73] on span "Back" at bounding box center [110, 70] width 29 height 7
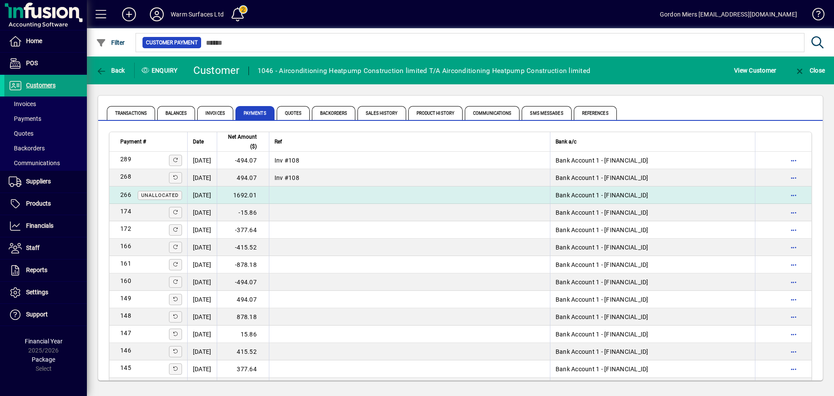
click at [265, 194] on td "1692.01" at bounding box center [243, 194] width 52 height 17
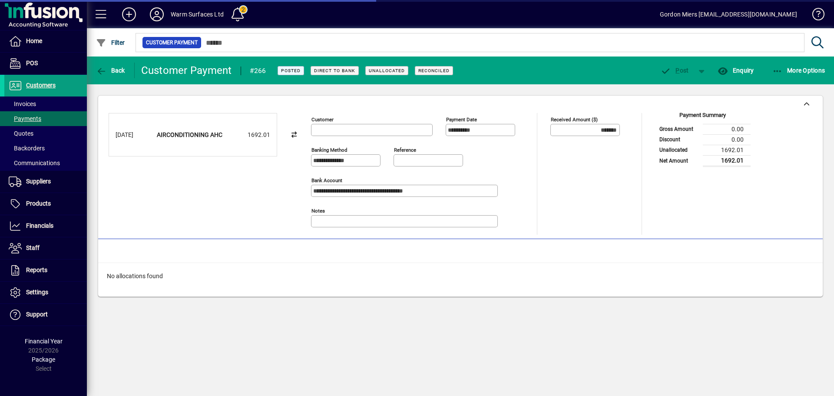
type input "**********"
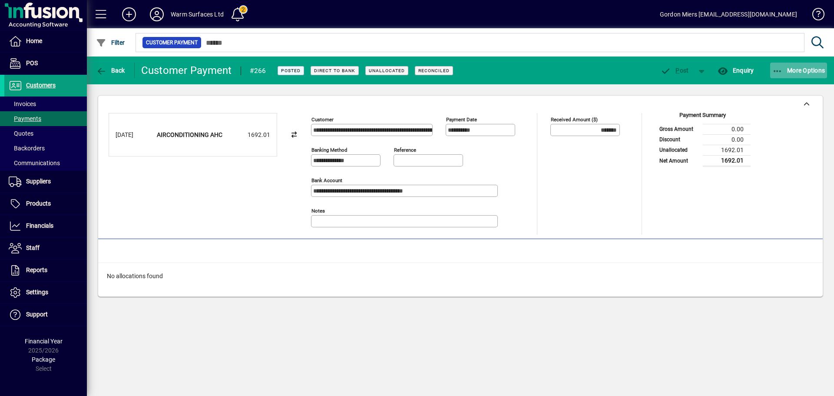
click at [805, 72] on span "More Options" at bounding box center [798, 70] width 53 height 7
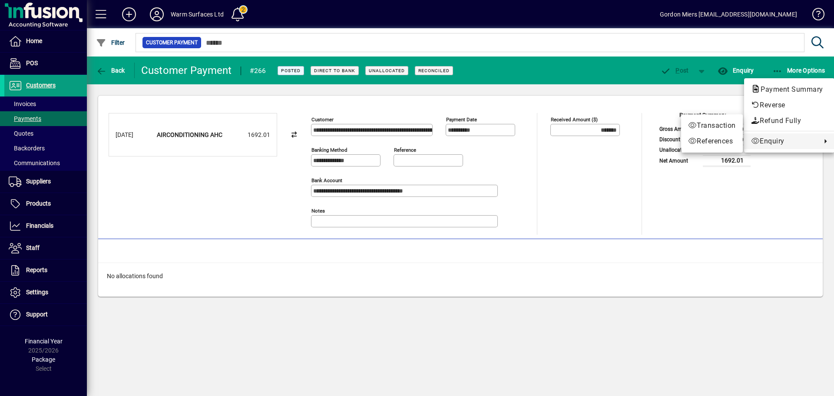
click at [117, 74] on div at bounding box center [417, 198] width 834 height 396
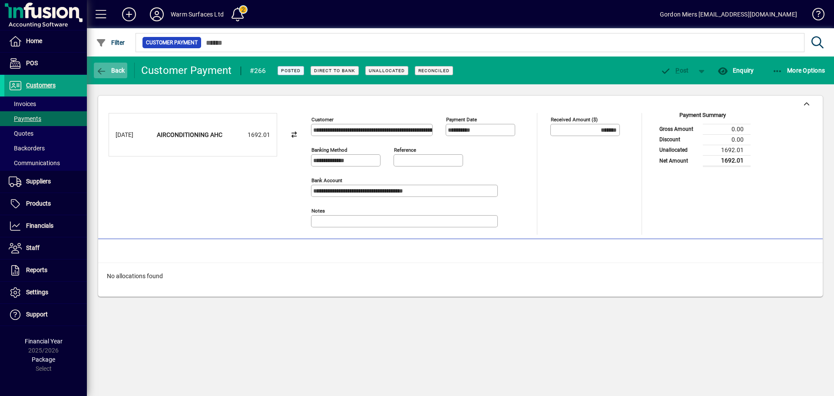
click at [113, 71] on span "Back" at bounding box center [110, 70] width 29 height 7
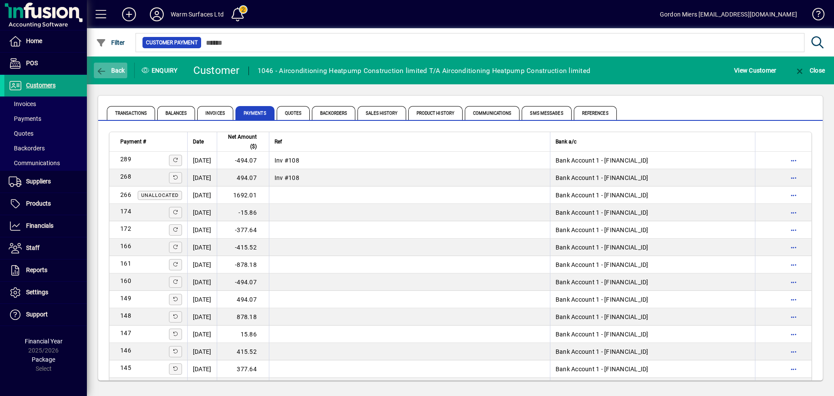
click at [119, 70] on span "Back" at bounding box center [110, 70] width 29 height 7
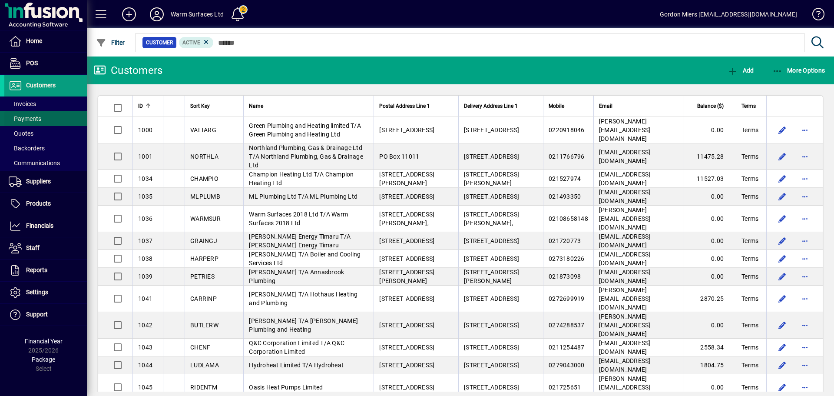
click at [47, 119] on span at bounding box center [45, 118] width 83 height 21
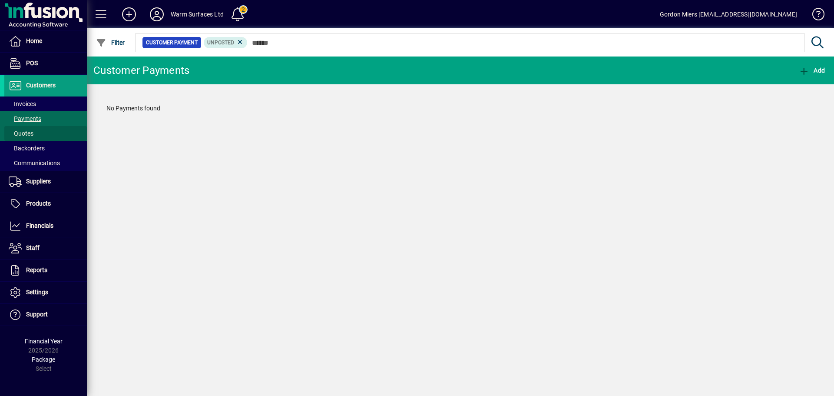
click at [40, 129] on span at bounding box center [45, 133] width 83 height 21
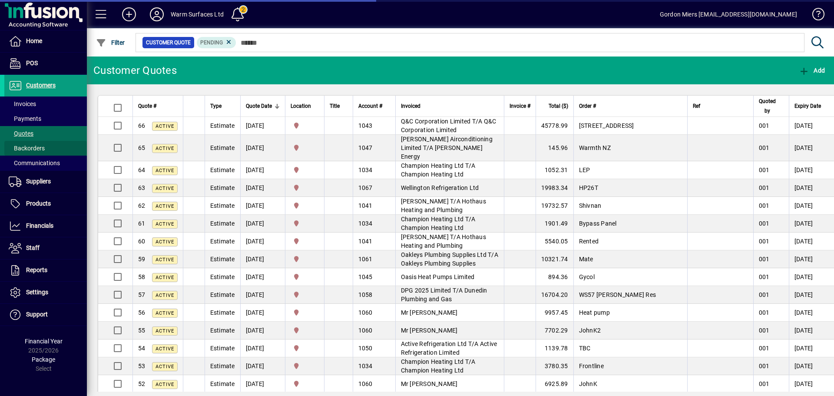
click at [47, 146] on span at bounding box center [45, 148] width 83 height 21
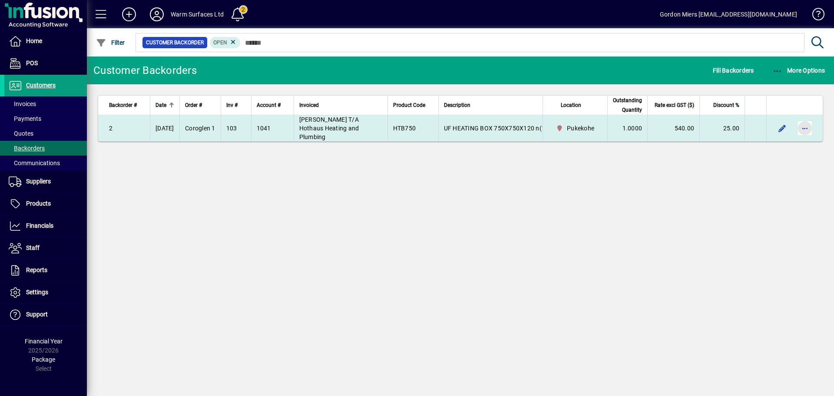
click at [805, 124] on span "button" at bounding box center [804, 128] width 21 height 21
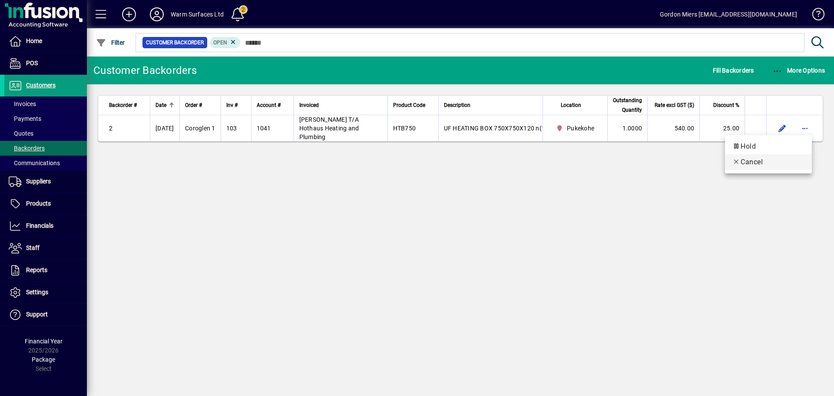
click at [749, 161] on span "Cancel" at bounding box center [768, 162] width 73 height 10
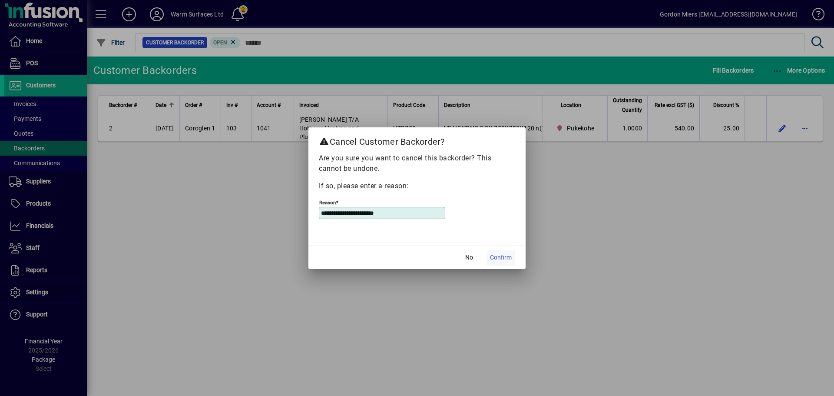
type input "**********"
click at [500, 261] on button "Confirm" at bounding box center [500, 258] width 29 height 16
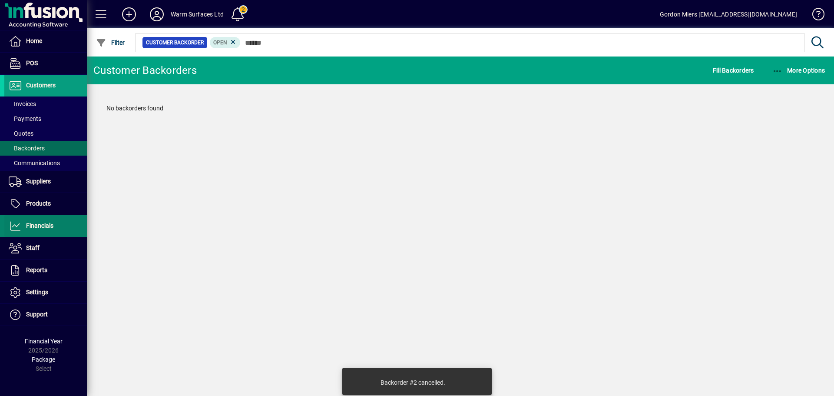
click at [56, 226] on span at bounding box center [45, 225] width 83 height 21
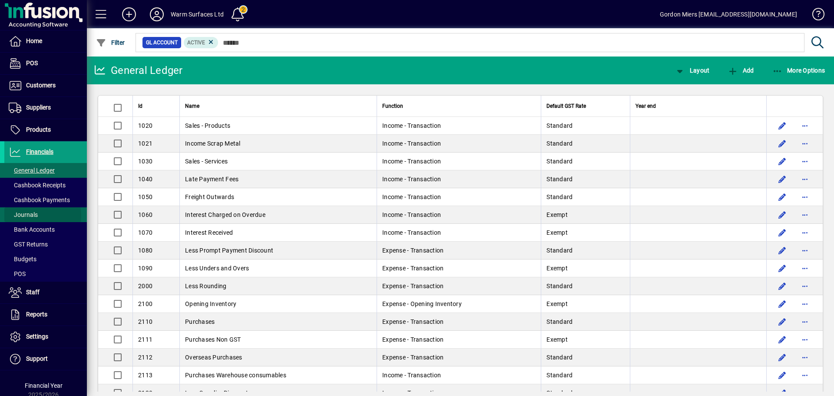
click at [36, 215] on span "Journals" at bounding box center [23, 214] width 29 height 7
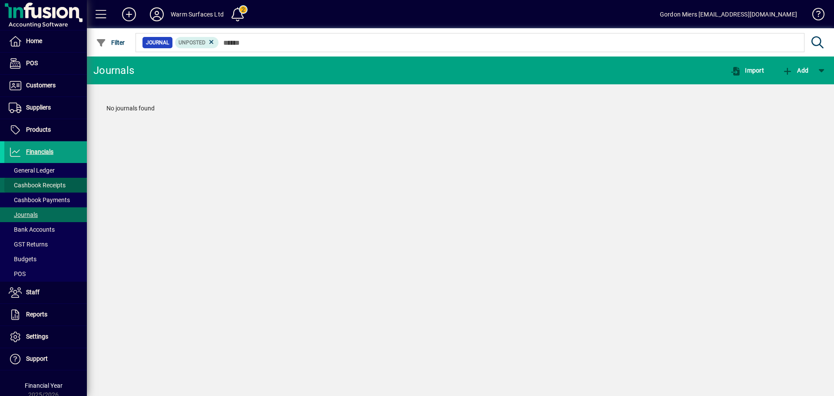
click at [52, 182] on span "Cashbook Receipts" at bounding box center [37, 185] width 57 height 7
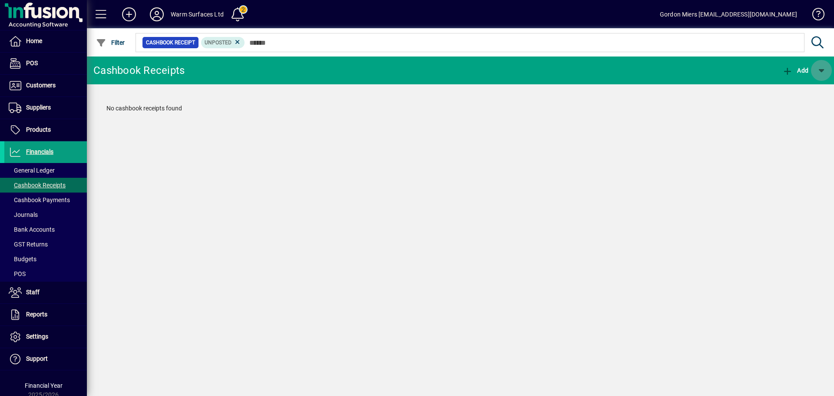
click at [822, 69] on span "button" at bounding box center [821, 70] width 21 height 21
click at [770, 94] on span "Recurring Cashbook Receipt" at bounding box center [774, 92] width 97 height 7
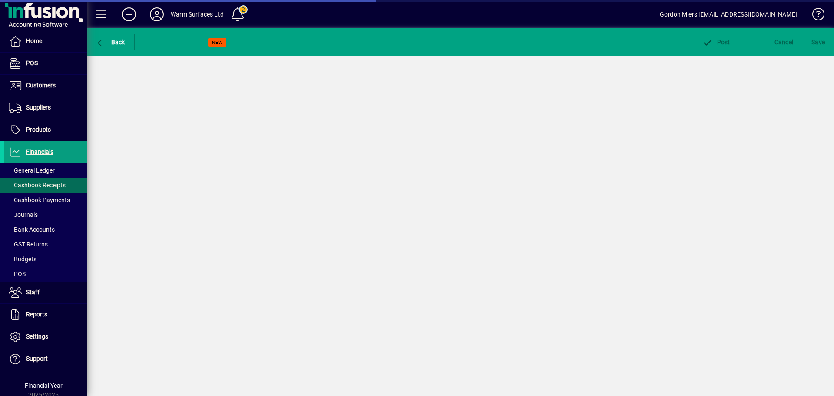
click at [783, 45] on div "Cancel" at bounding box center [783, 42] width 37 height 16
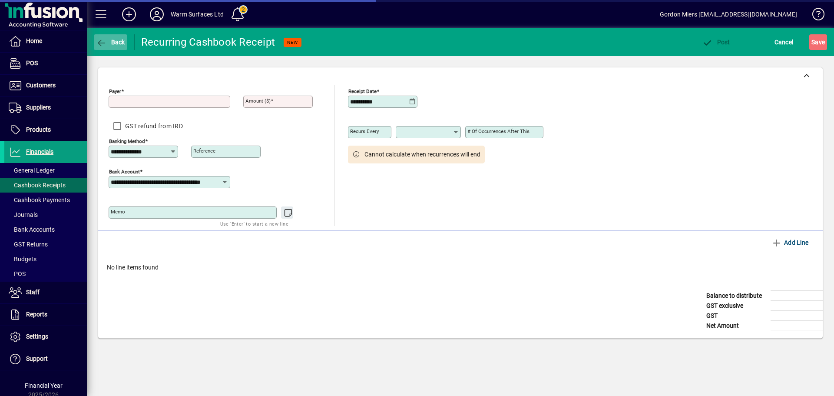
click at [110, 43] on span "Back" at bounding box center [110, 42] width 29 height 7
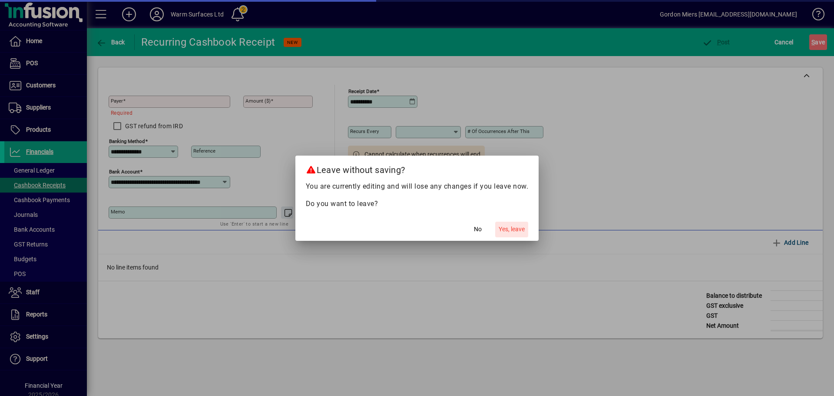
click at [506, 231] on span "Yes, leave" at bounding box center [511, 228] width 26 height 9
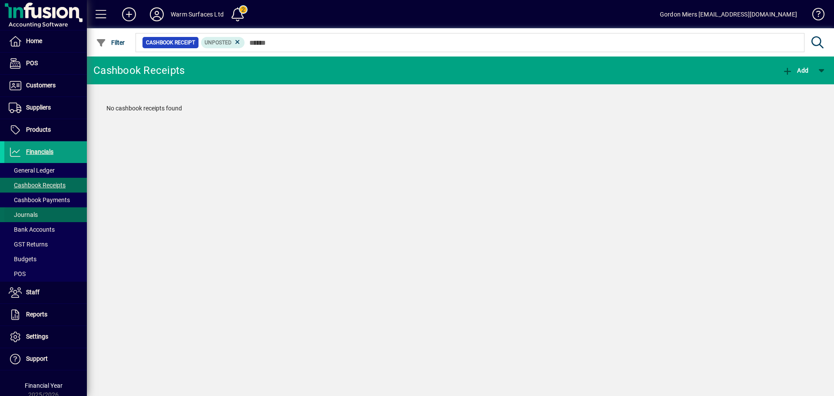
click at [33, 212] on span "Journals" at bounding box center [23, 214] width 29 height 7
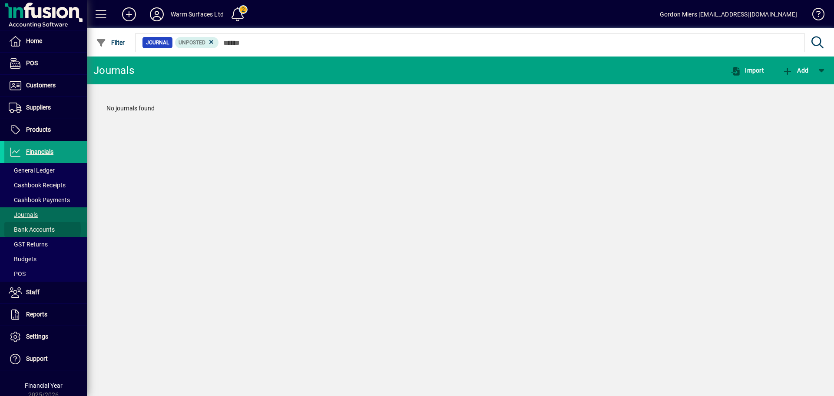
click at [33, 229] on span "Bank Accounts" at bounding box center [32, 229] width 46 height 7
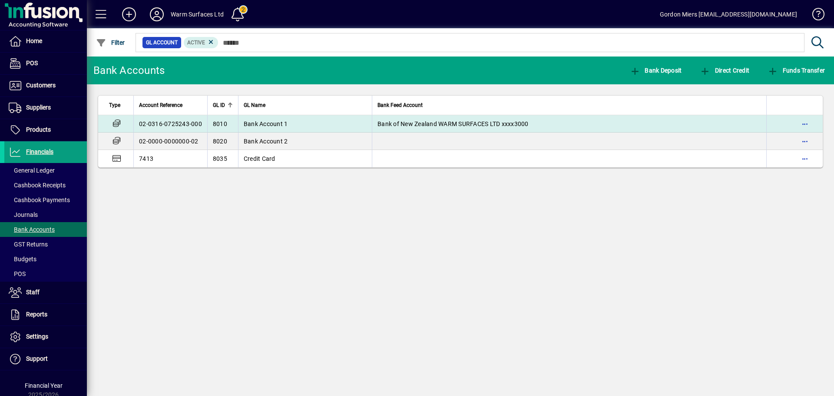
click at [180, 125] on td "02-0316-0725243-000" at bounding box center [170, 123] width 74 height 17
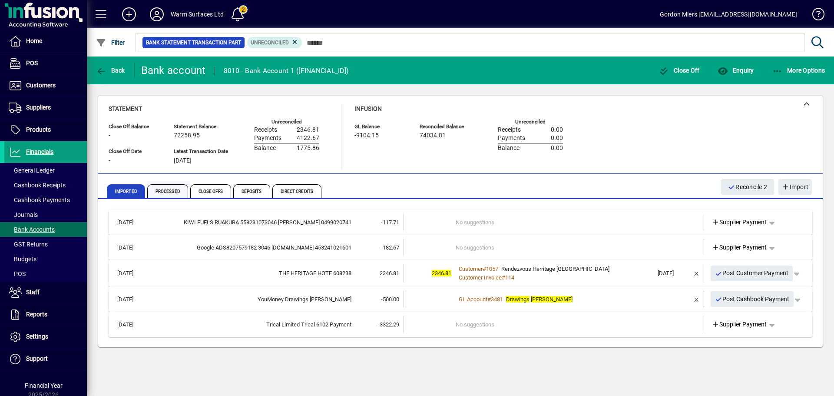
click at [165, 192] on span "Processed" at bounding box center [167, 191] width 41 height 14
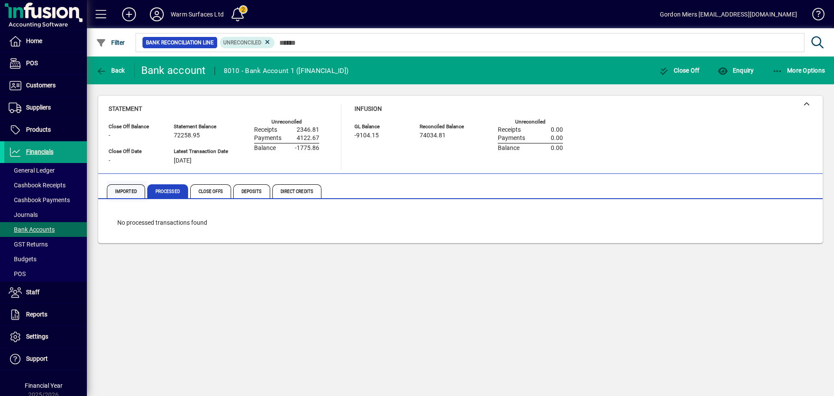
click at [128, 190] on span "Imported" at bounding box center [126, 191] width 38 height 14
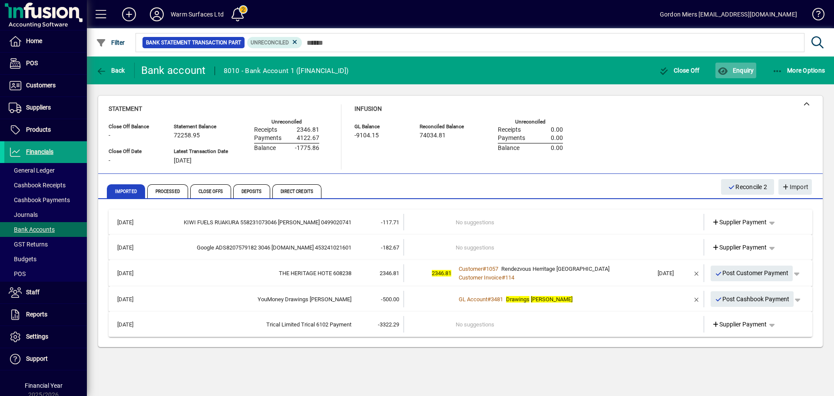
click at [746, 73] on span "Enquiry" at bounding box center [735, 70] width 36 height 7
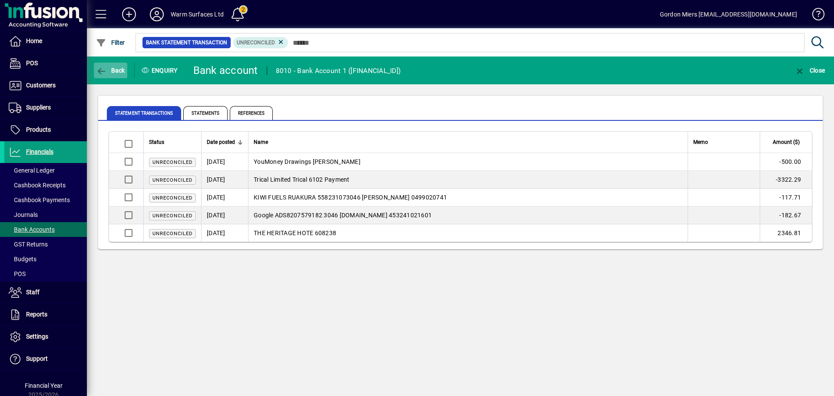
click at [114, 73] on span "Back" at bounding box center [110, 70] width 29 height 7
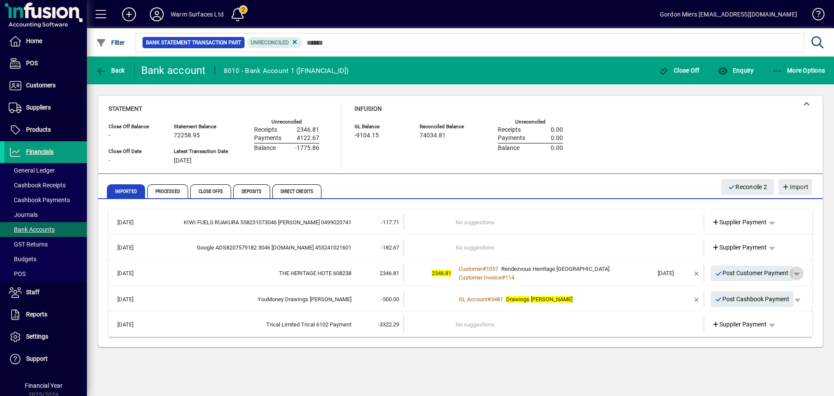
click at [797, 274] on span "button" at bounding box center [796, 273] width 21 height 21
click at [736, 271] on div at bounding box center [417, 198] width 834 height 396
click at [729, 271] on span "Post Customer Payment" at bounding box center [752, 273] width 74 height 14
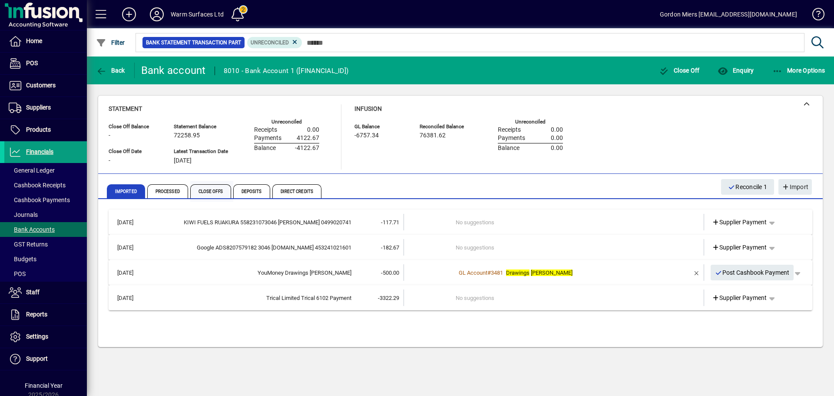
click at [206, 190] on span "Close Offs" at bounding box center [210, 191] width 41 height 14
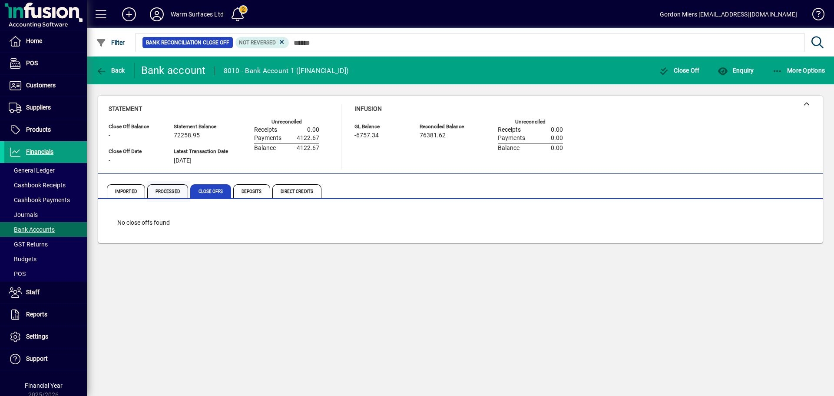
click at [162, 191] on span "Processed" at bounding box center [167, 191] width 41 height 14
click at [814, 43] on icon at bounding box center [817, 42] width 15 height 12
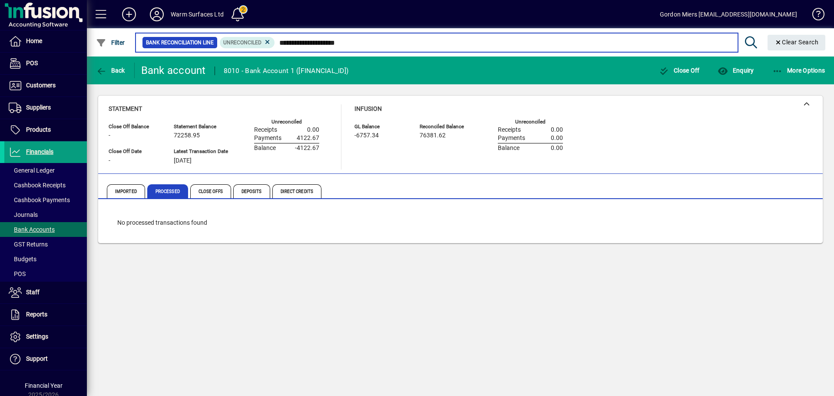
type input "**********"
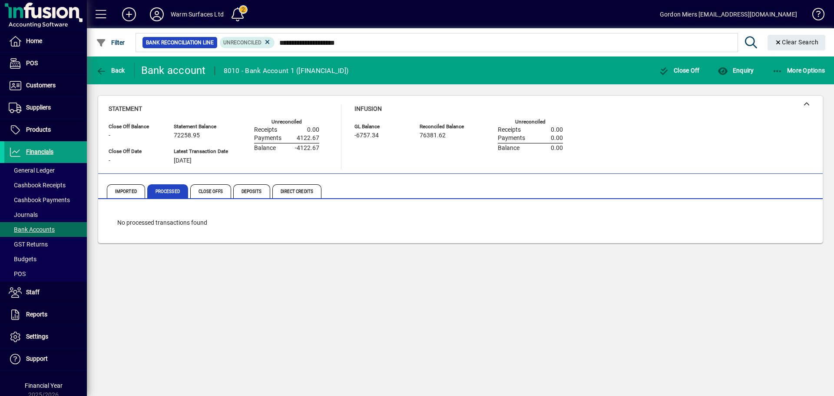
click at [748, 41] on icon at bounding box center [750, 42] width 15 height 12
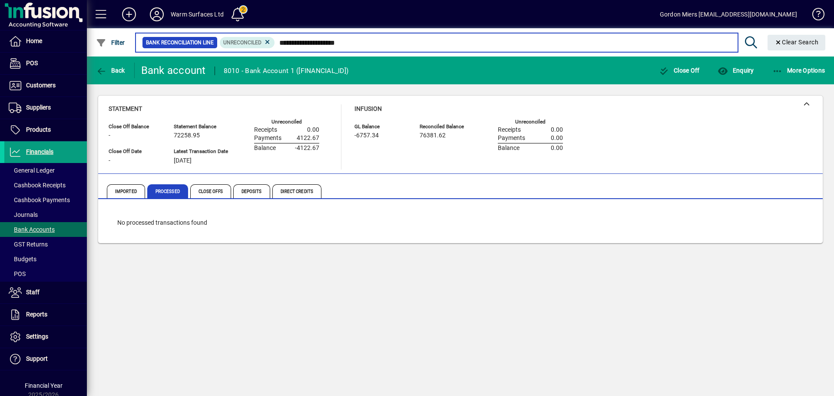
click at [360, 44] on input "**********" at bounding box center [503, 42] width 456 height 12
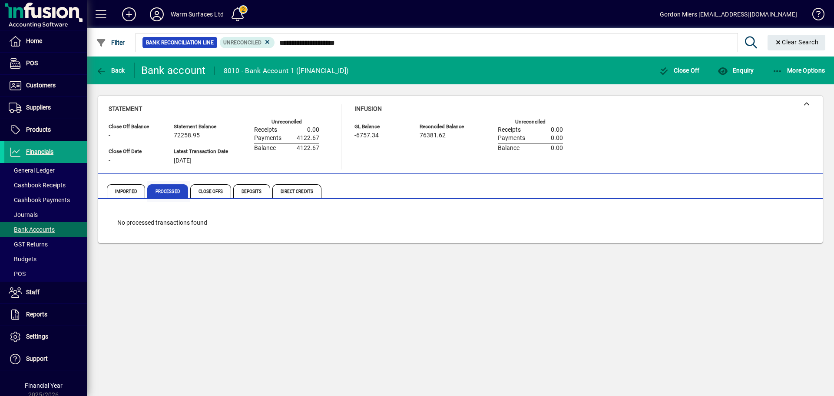
click at [159, 197] on span "Processed" at bounding box center [167, 191] width 41 height 14
click at [795, 69] on span "More Options" at bounding box center [798, 70] width 53 height 7
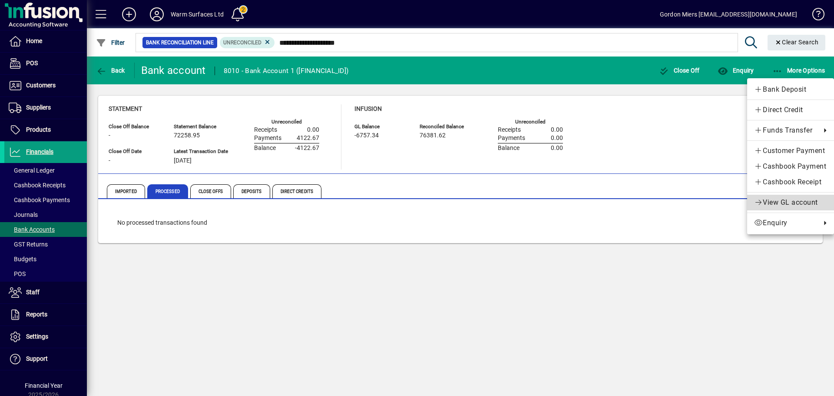
click at [775, 201] on span "View GL account" at bounding box center [790, 202] width 73 height 10
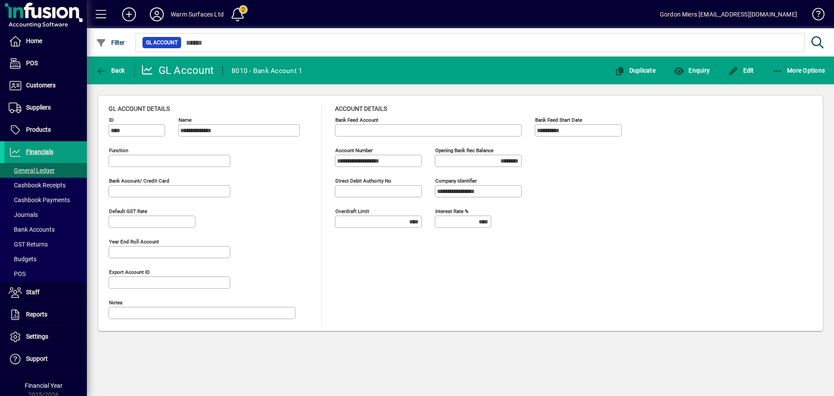
type input "**********"
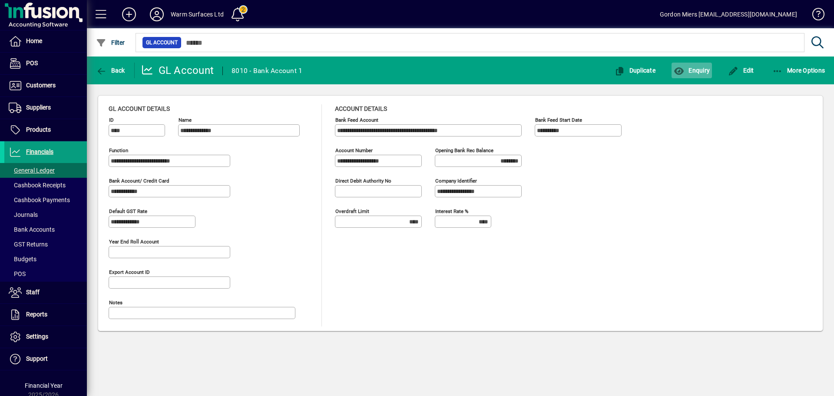
click at [698, 73] on span "Enquiry" at bounding box center [691, 70] width 36 height 7
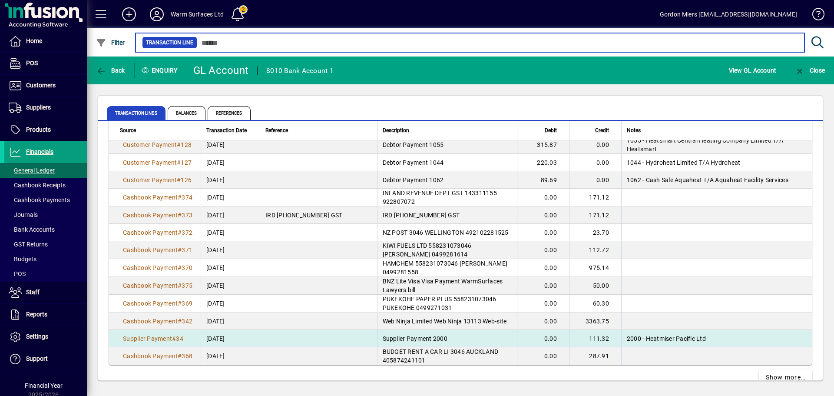
scroll to position [1562, 0]
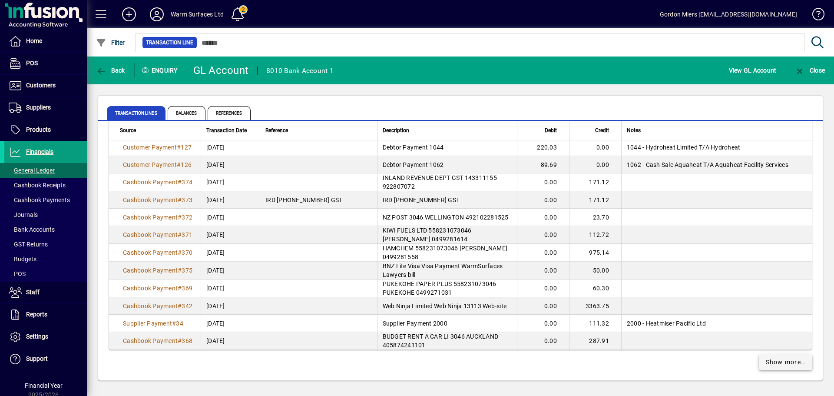
click at [779, 362] on span "Show more…" at bounding box center [786, 361] width 40 height 9
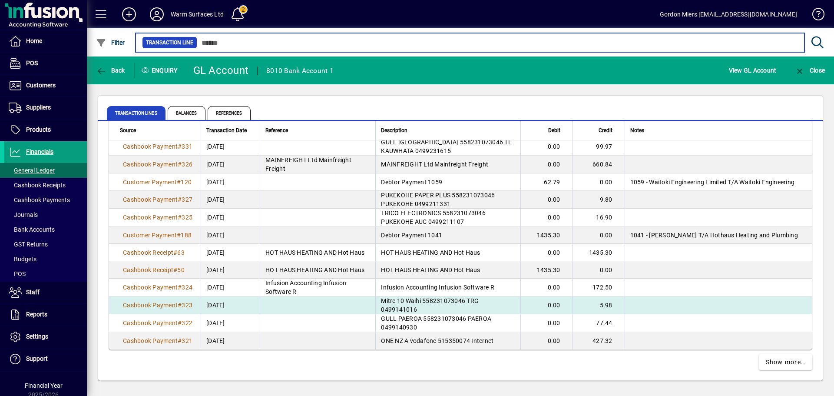
scroll to position [3324, 0]
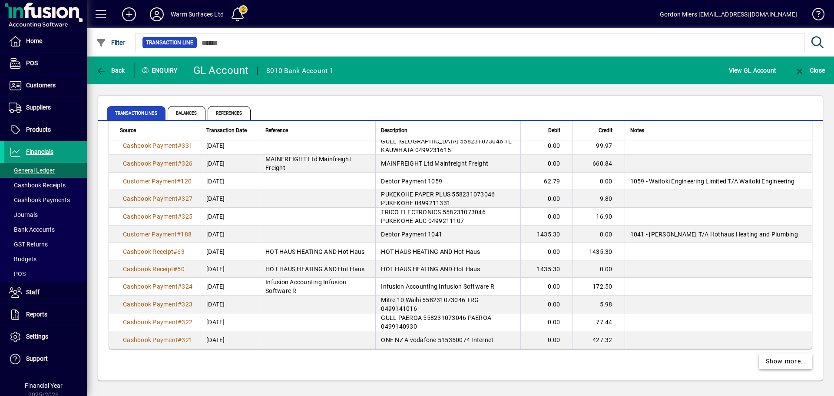
click at [771, 361] on span "Show more…" at bounding box center [786, 361] width 40 height 9
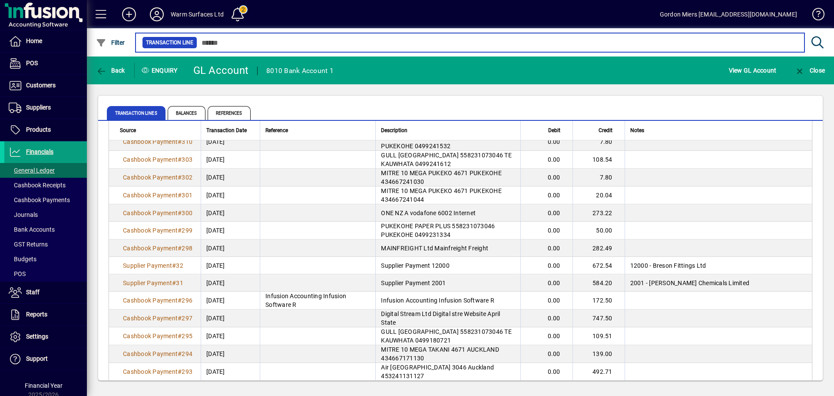
scroll to position [5083, 0]
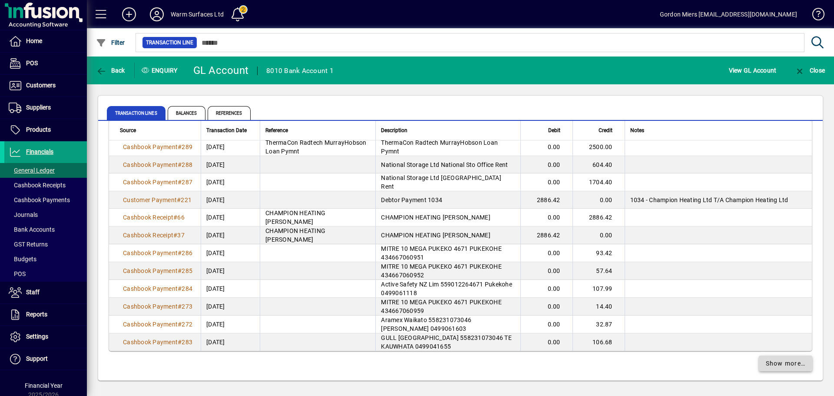
click at [768, 360] on span "Show more…" at bounding box center [786, 363] width 40 height 9
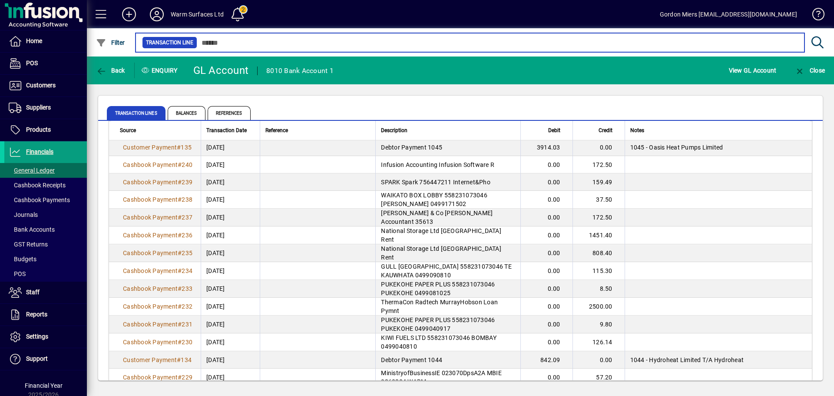
scroll to position [6843, 0]
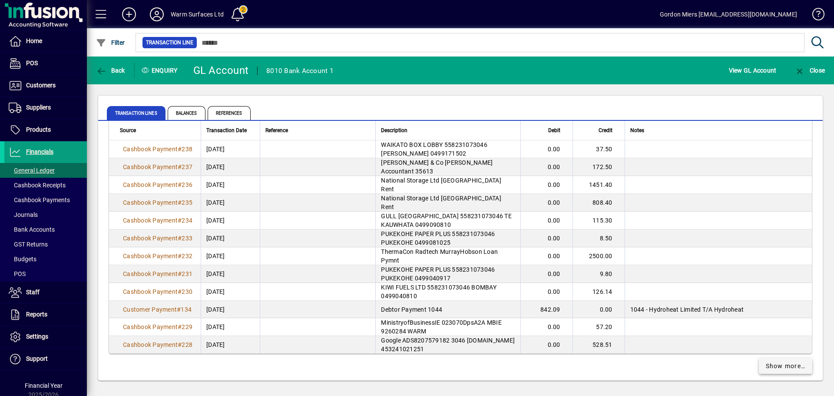
click at [785, 364] on span "Show more…" at bounding box center [786, 365] width 40 height 9
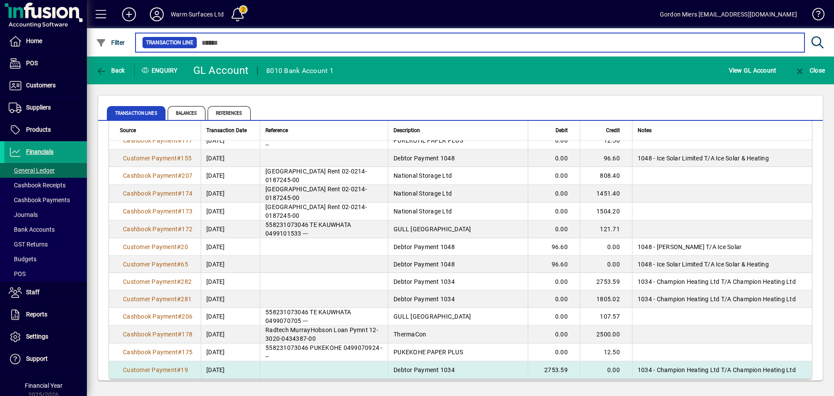
scroll to position [8604, 0]
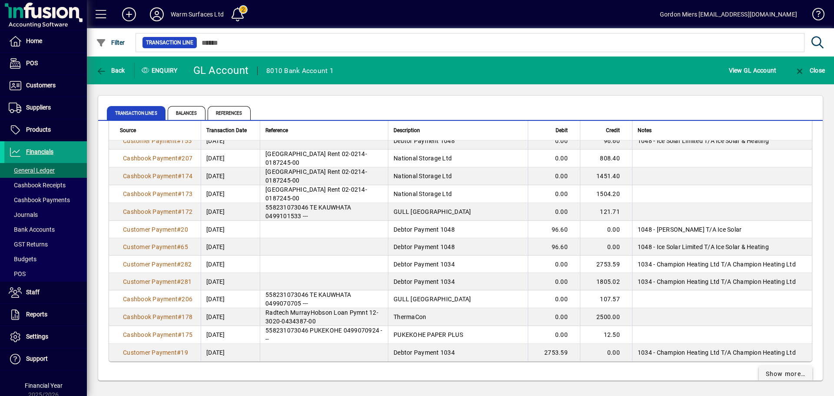
click at [782, 369] on span "Show more…" at bounding box center [786, 373] width 40 height 9
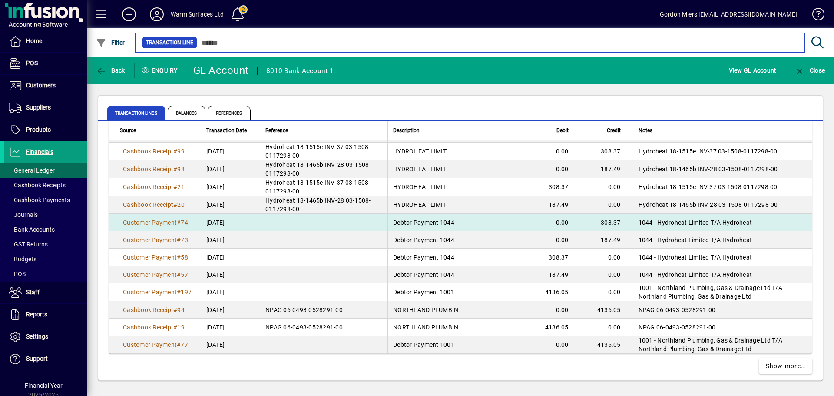
scroll to position [10380, 0]
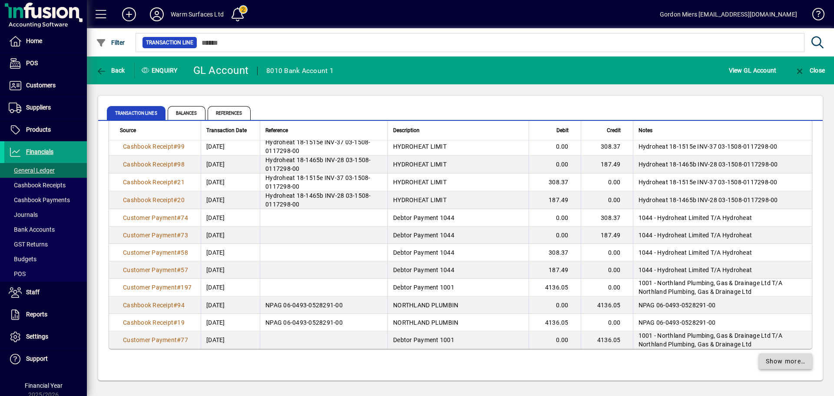
click at [786, 361] on span "Show more…" at bounding box center [786, 361] width 40 height 9
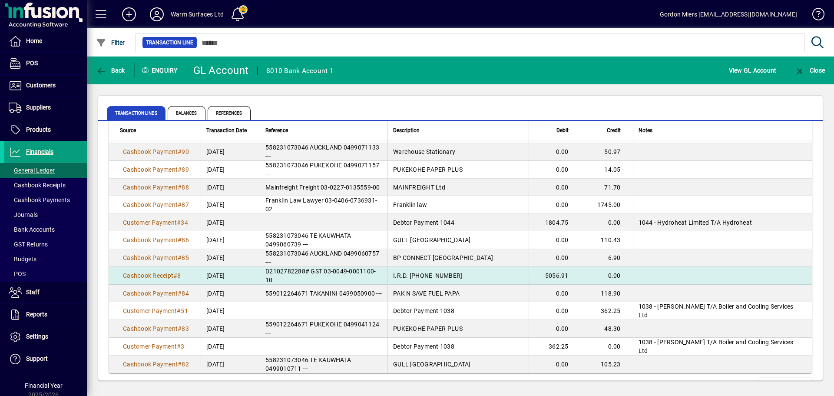
scroll to position [12107, 0]
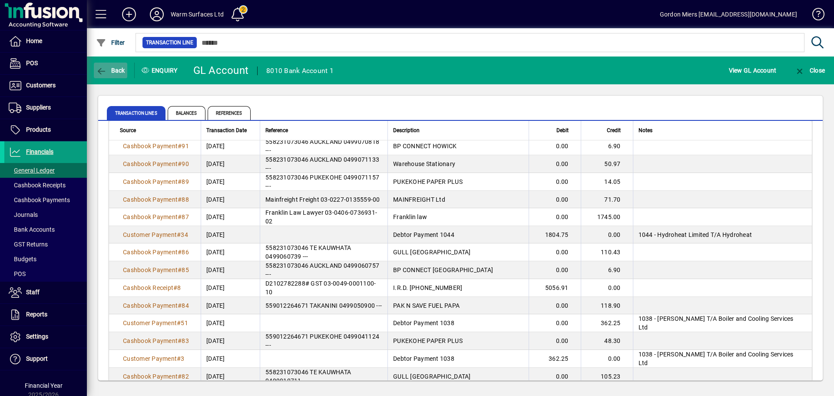
click at [114, 70] on span "Back" at bounding box center [110, 70] width 29 height 7
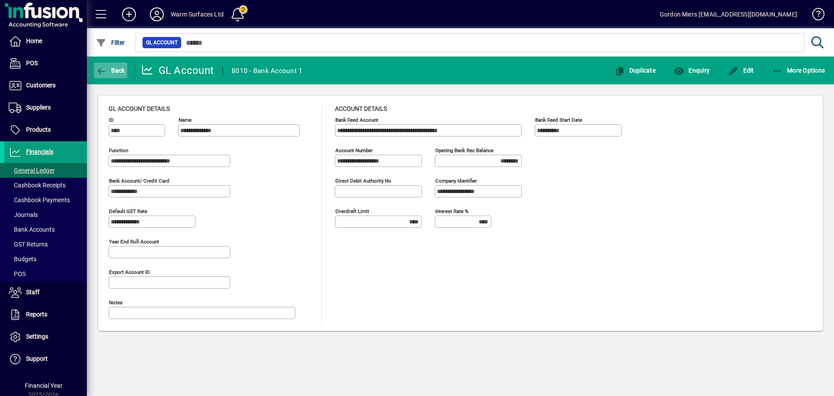
click at [116, 69] on span "Back" at bounding box center [110, 70] width 29 height 7
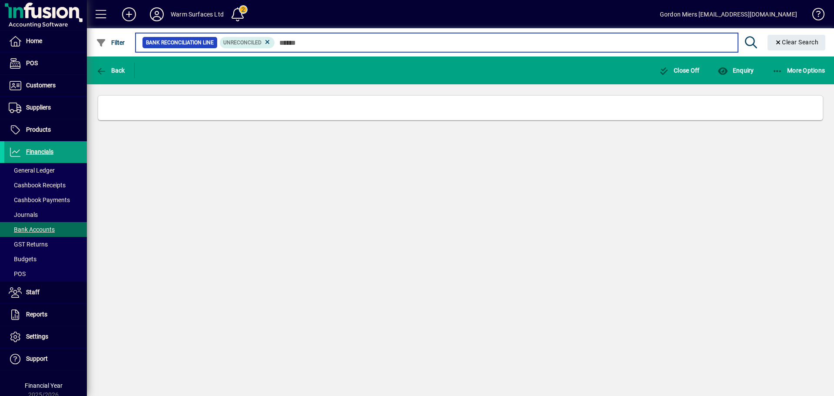
type input "**********"
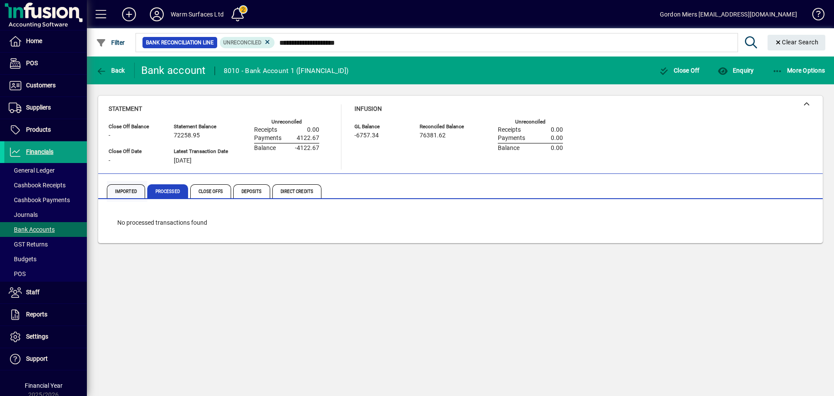
click at [132, 192] on span "Imported" at bounding box center [126, 191] width 38 height 14
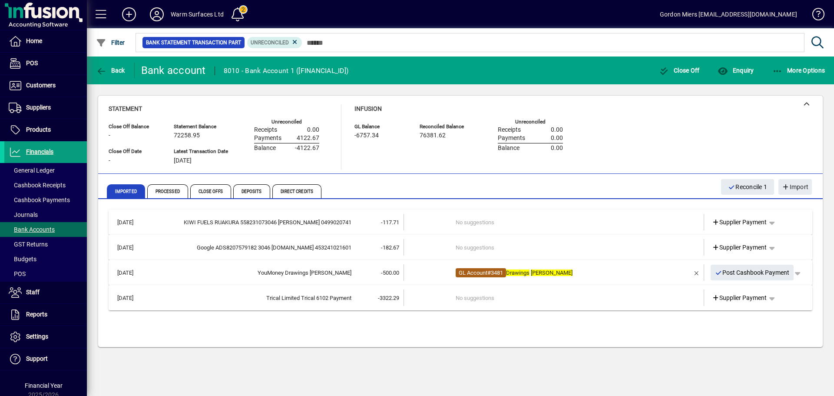
click at [468, 274] on span "GL Account" at bounding box center [473, 272] width 29 height 7
click at [117, 67] on span "Back" at bounding box center [110, 70] width 29 height 7
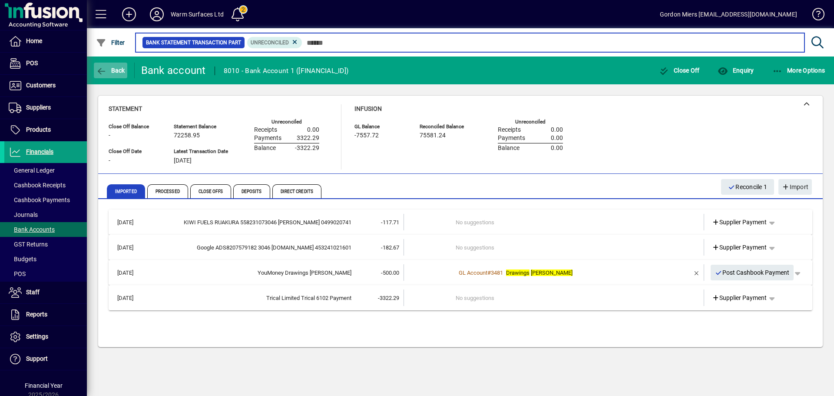
type input "**********"
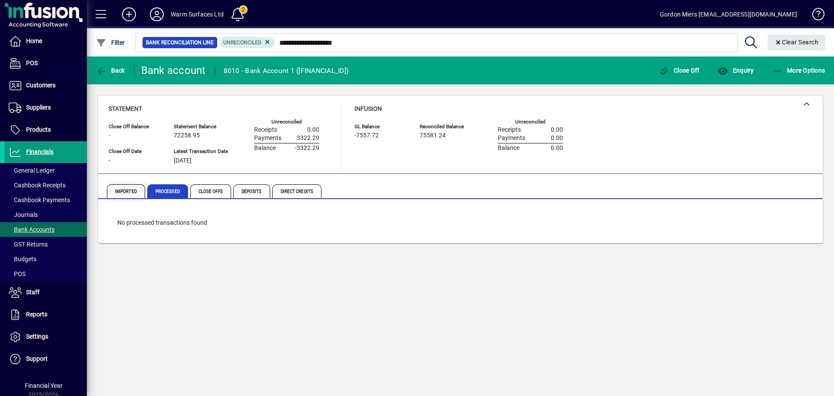
click at [127, 190] on span "Imported" at bounding box center [126, 191] width 38 height 14
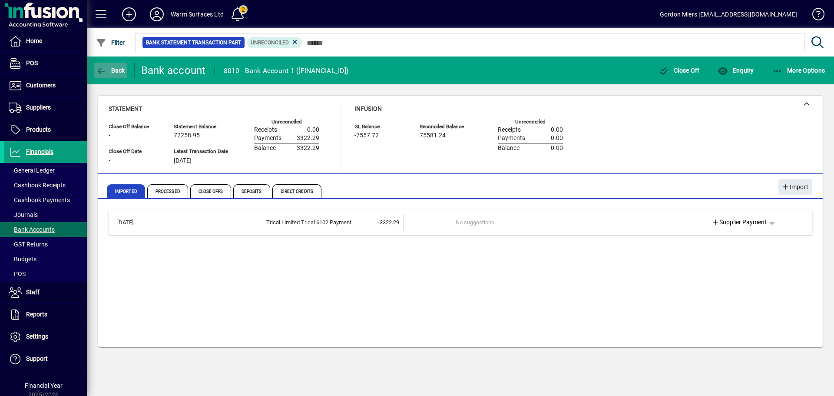
click at [117, 71] on span "Back" at bounding box center [110, 70] width 29 height 7
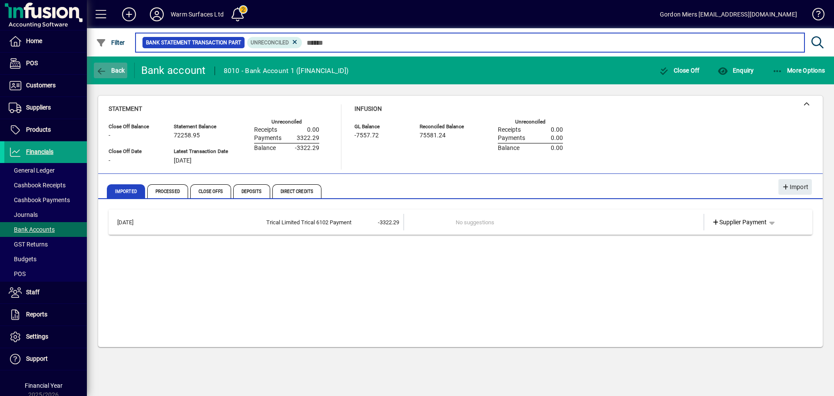
type input "**********"
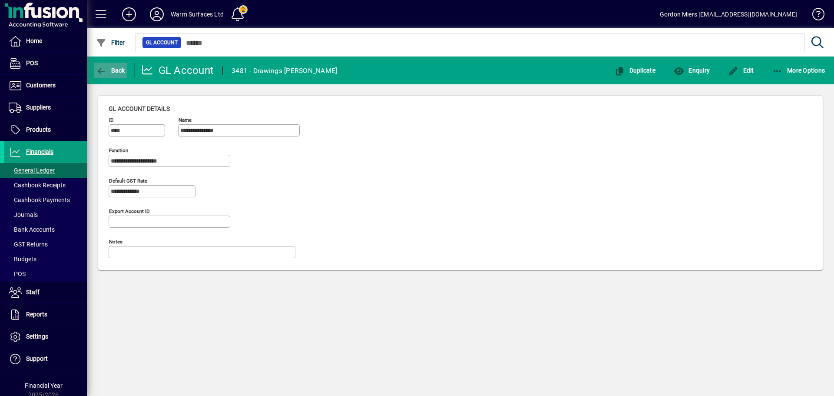
click at [113, 71] on span "Back" at bounding box center [110, 70] width 29 height 7
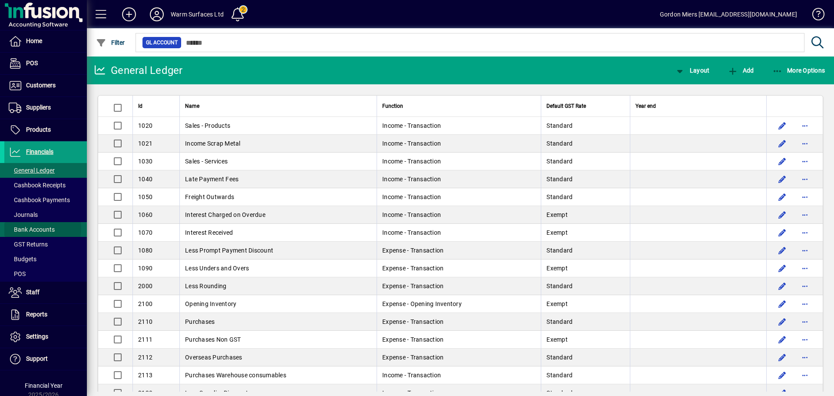
drag, startPoint x: 42, startPoint y: 228, endPoint x: 46, endPoint y: 228, distance: 4.4
click at [42, 228] on span "Bank Accounts" at bounding box center [32, 229] width 46 height 7
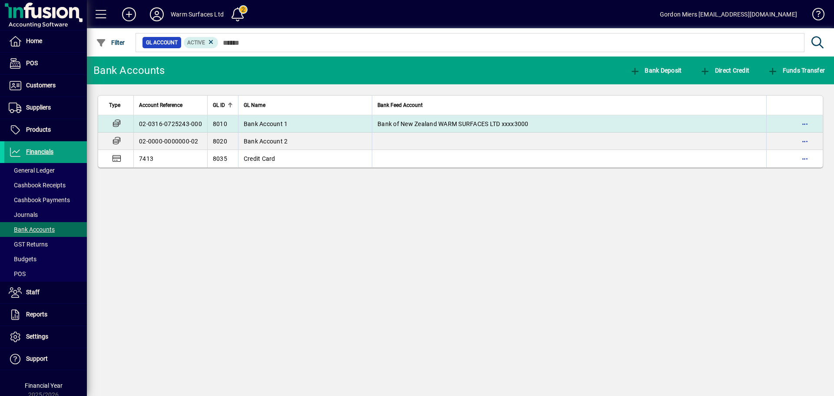
click at [412, 122] on span "Bank of New Zealand WARM SURFACES LTD xxxx3000" at bounding box center [452, 123] width 151 height 7
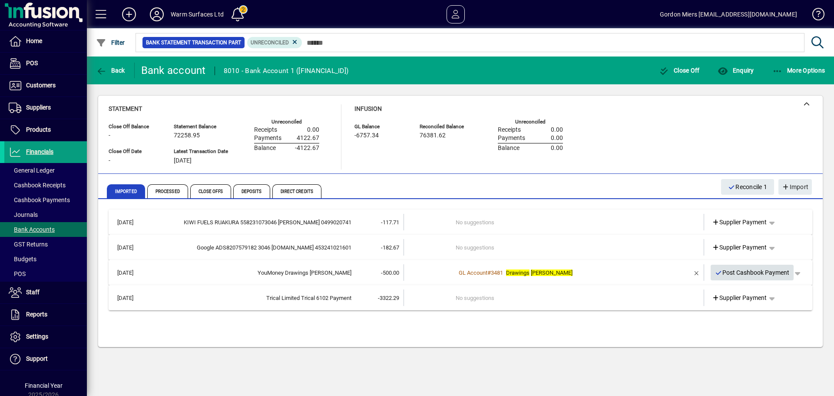
click at [739, 274] on span "Post Cashbook Payment" at bounding box center [752, 272] width 75 height 14
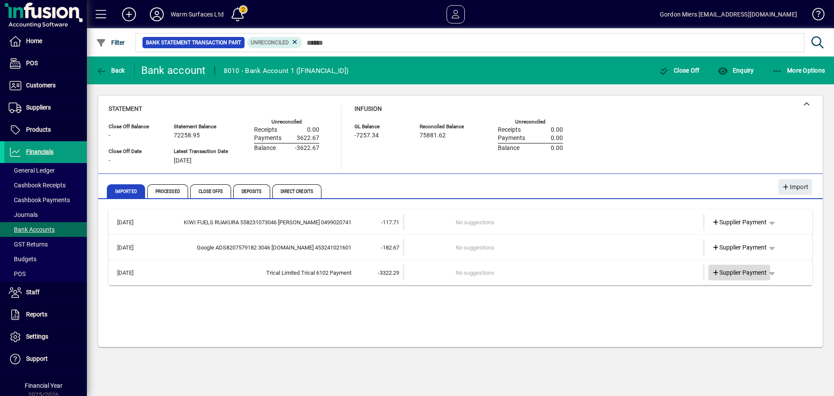
click at [747, 272] on span "Supplier Payment" at bounding box center [739, 272] width 55 height 9
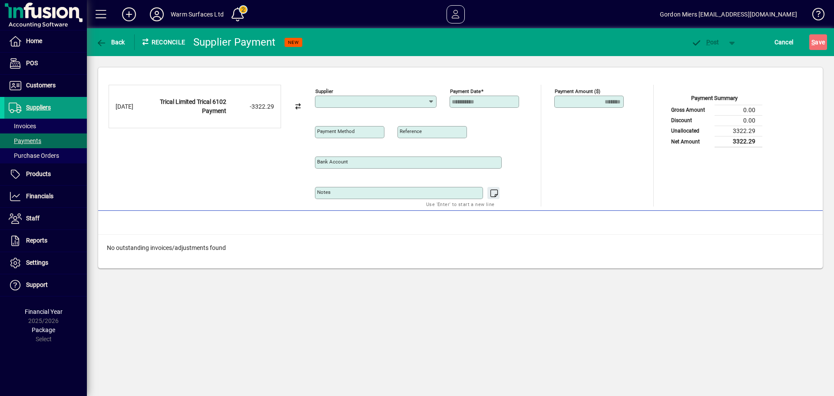
type input "**********"
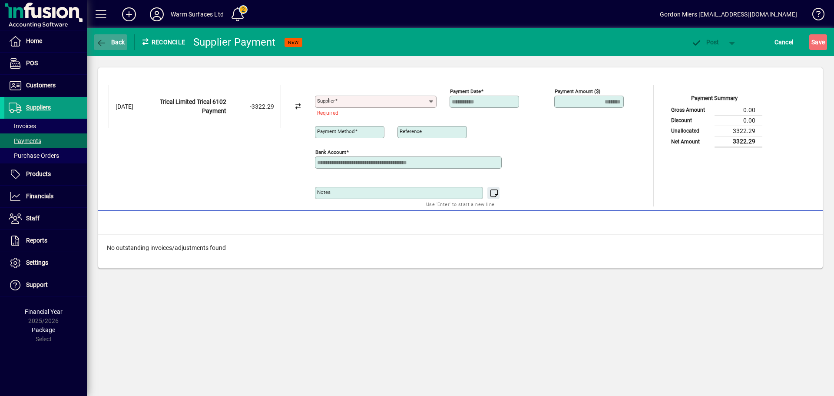
click at [111, 45] on span "Back" at bounding box center [110, 42] width 29 height 7
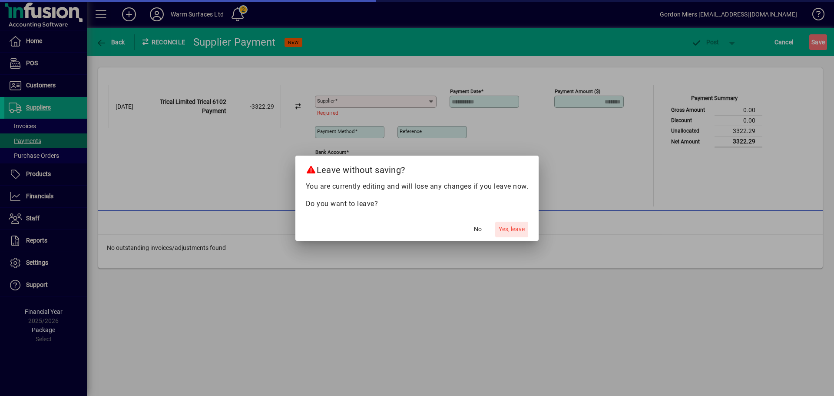
click at [512, 229] on span "Yes, leave" at bounding box center [511, 228] width 26 height 9
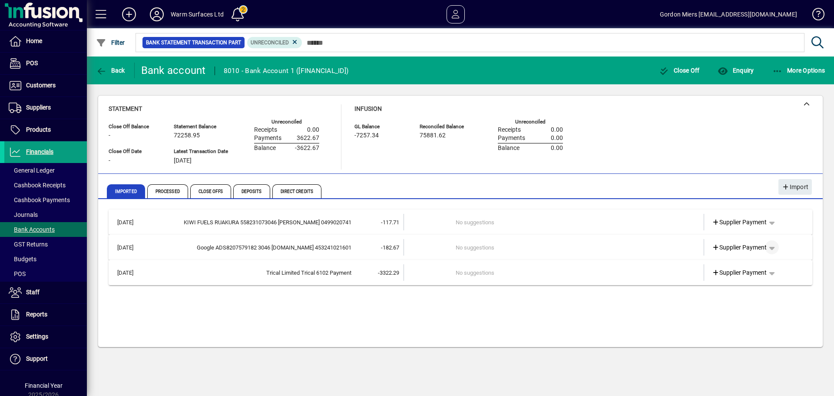
click at [775, 247] on span "button" at bounding box center [771, 247] width 21 height 21
click at [728, 279] on span "Cashbook Payment" at bounding box center [745, 281] width 64 height 10
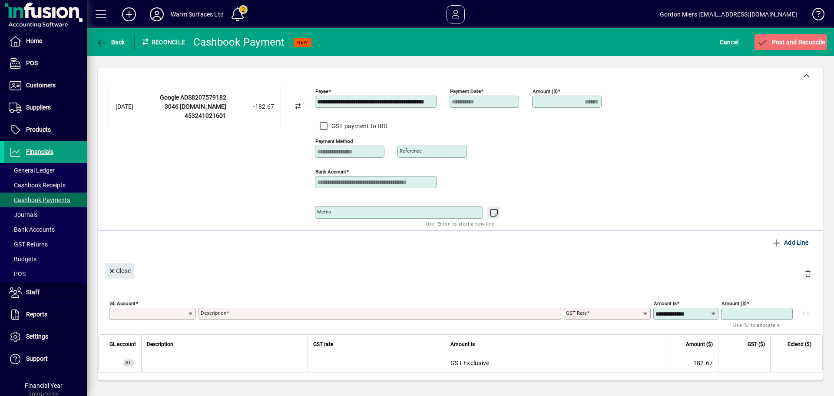
type input "******"
click at [190, 311] on icon at bounding box center [190, 313] width 7 height 7
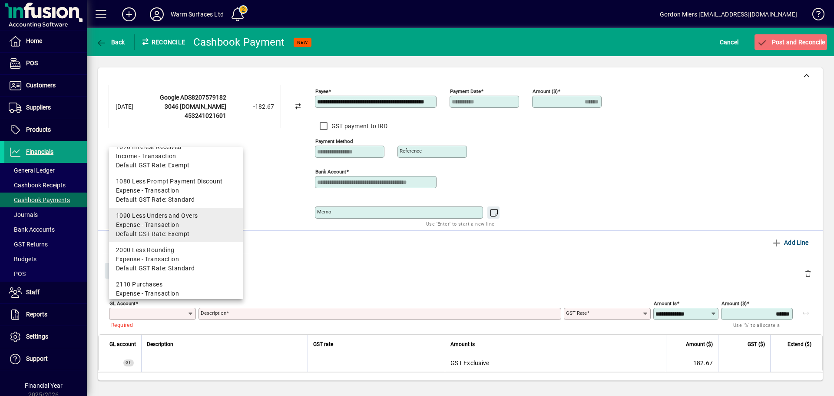
scroll to position [261, 0]
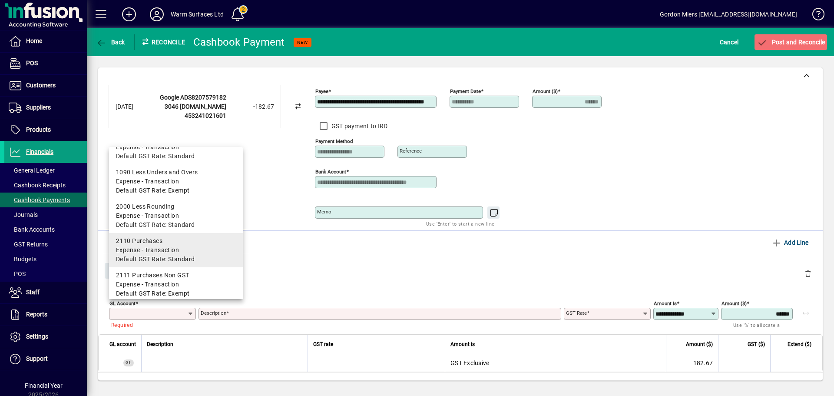
click at [175, 250] on span "Expense - Transaction" at bounding box center [147, 249] width 63 height 9
type input "****"
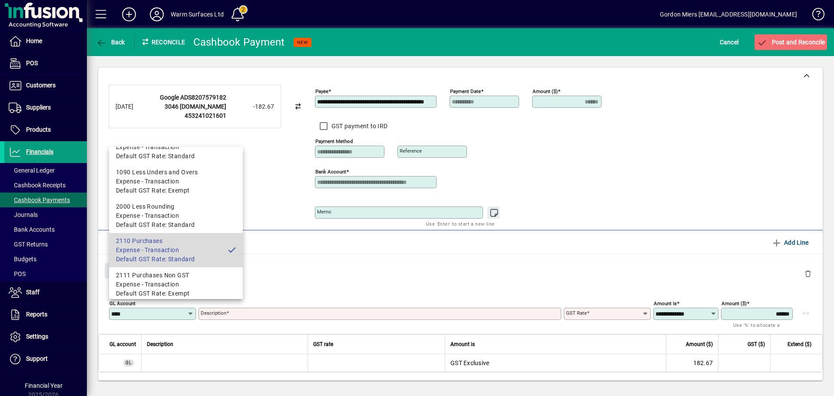
type input "*********"
type input "********"
type input "**********"
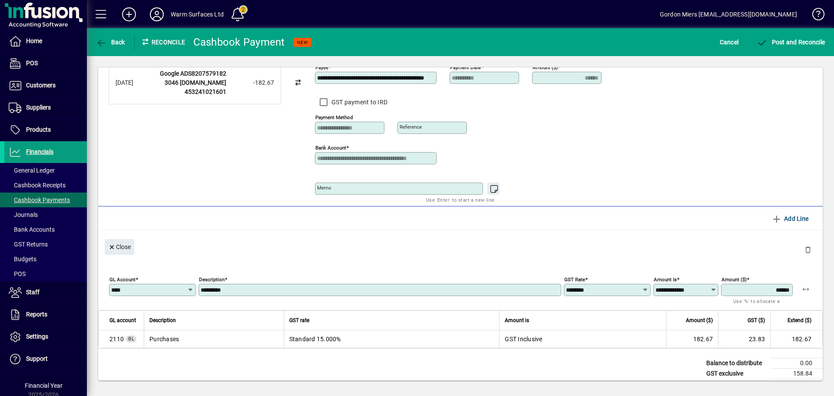
scroll to position [43, 0]
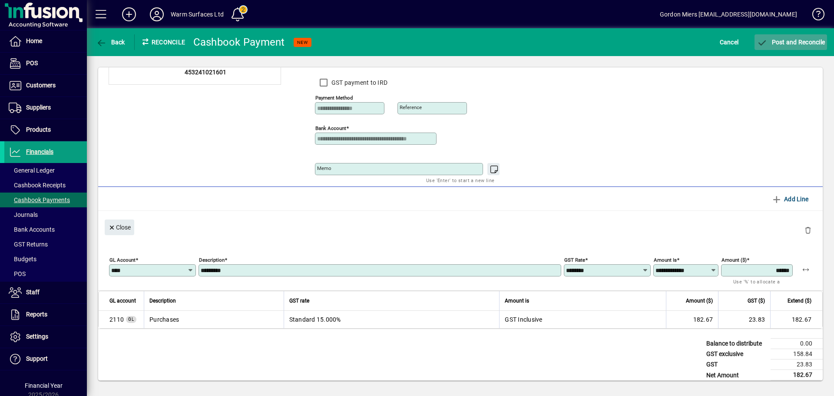
click at [797, 43] on span "Post and Reconcile" at bounding box center [790, 42] width 68 height 7
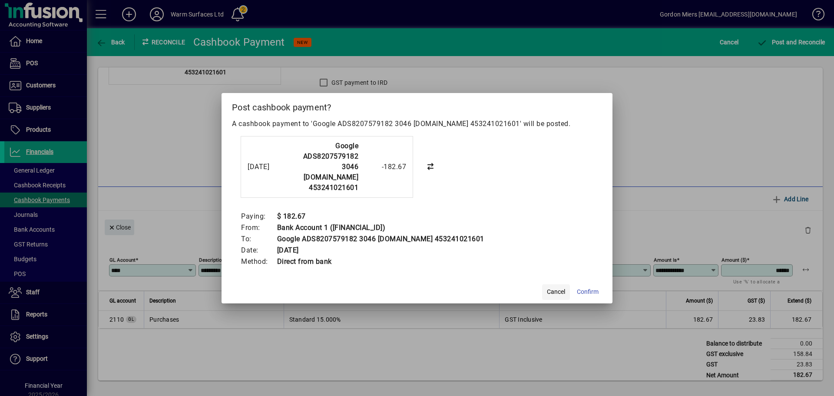
click at [554, 287] on span "Cancel" at bounding box center [556, 291] width 18 height 9
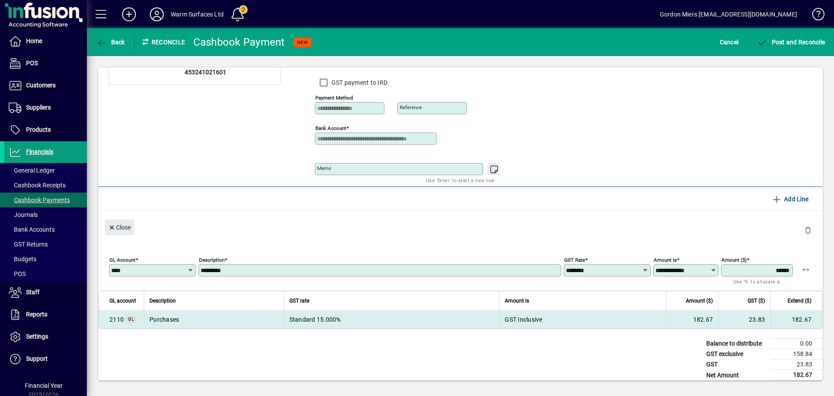
click at [130, 319] on span "GL" at bounding box center [131, 319] width 6 height 5
click at [131, 319] on span "GL" at bounding box center [131, 319] width 6 height 5
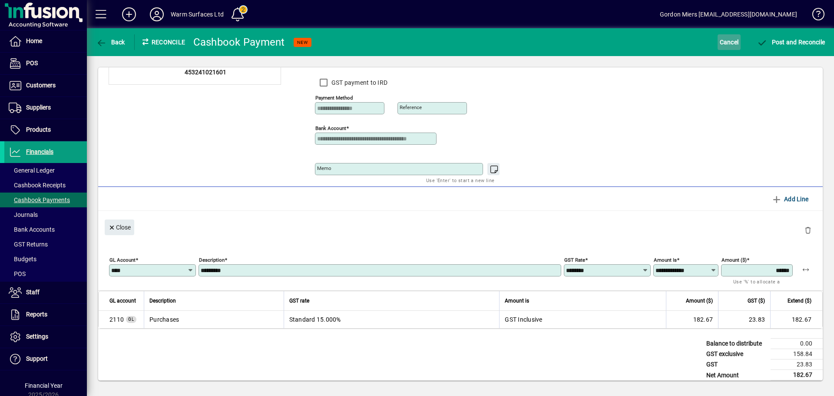
click at [732, 44] on span "Cancel" at bounding box center [729, 42] width 19 height 14
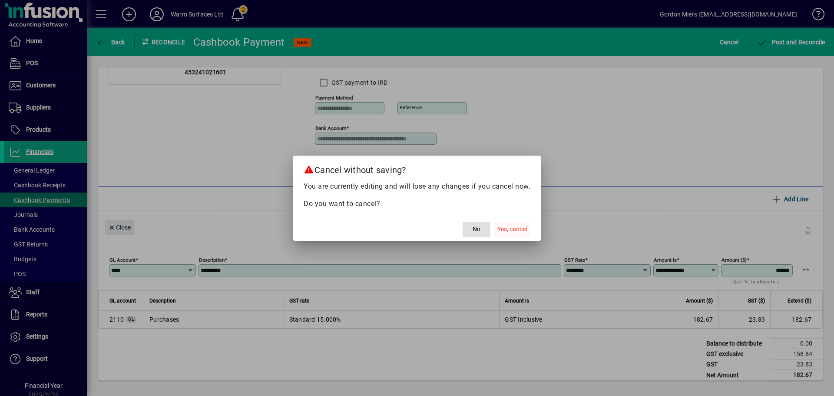
click at [524, 227] on span "Yes, cancel" at bounding box center [512, 228] width 30 height 9
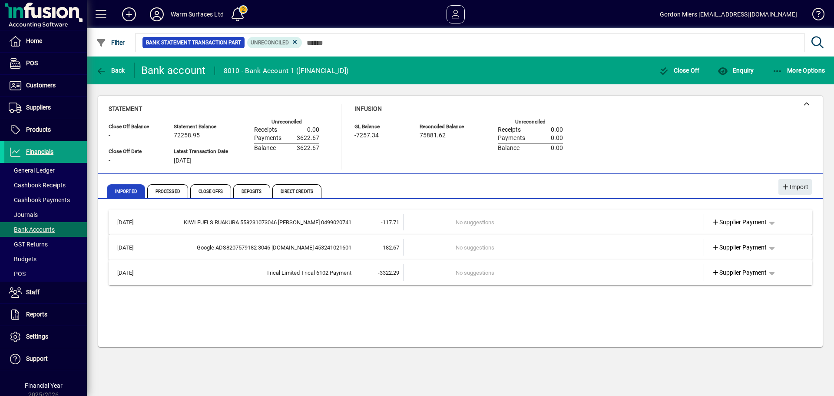
click at [276, 244] on div "Google ADS8207579182 3046 [DOMAIN_NAME] 453241021601" at bounding box center [253, 247] width 198 height 9
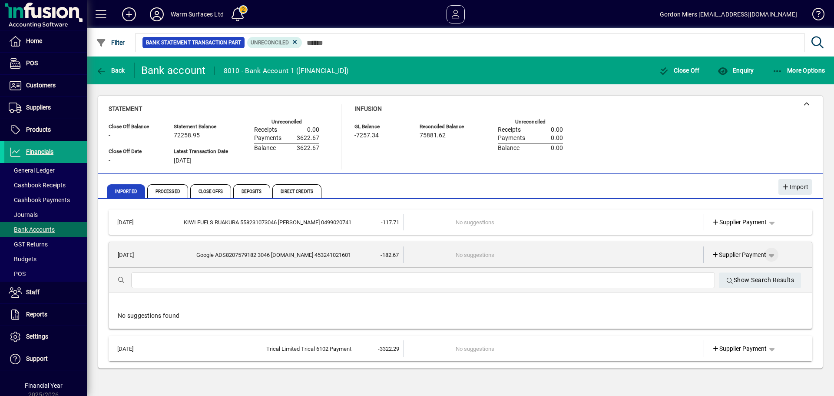
click at [772, 251] on span "button" at bounding box center [771, 254] width 21 height 21
click at [749, 288] on span "Cashbook Payment" at bounding box center [744, 288] width 64 height 10
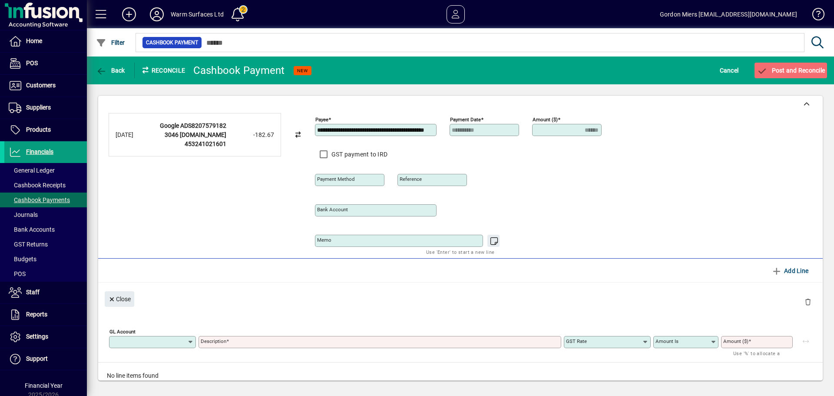
type input "**********"
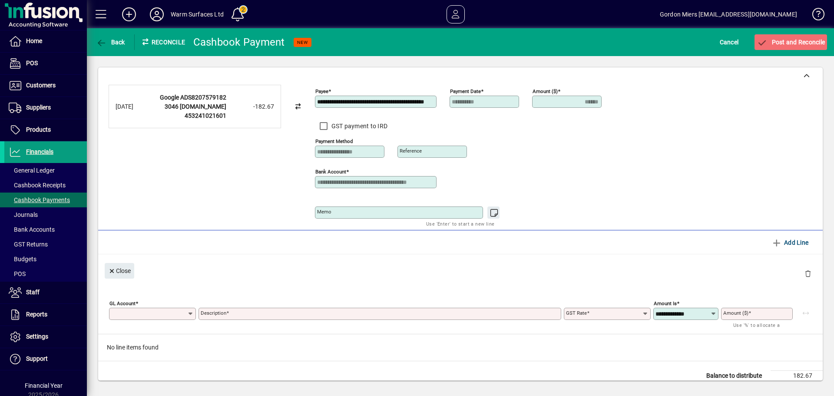
type input "******"
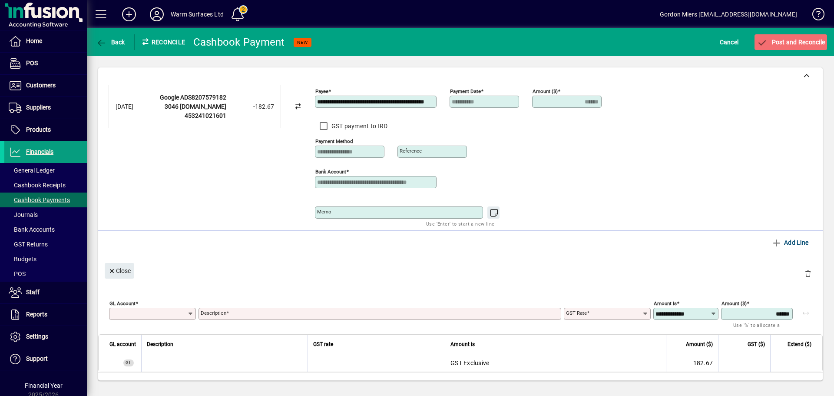
click at [191, 315] on icon at bounding box center [190, 313] width 7 height 7
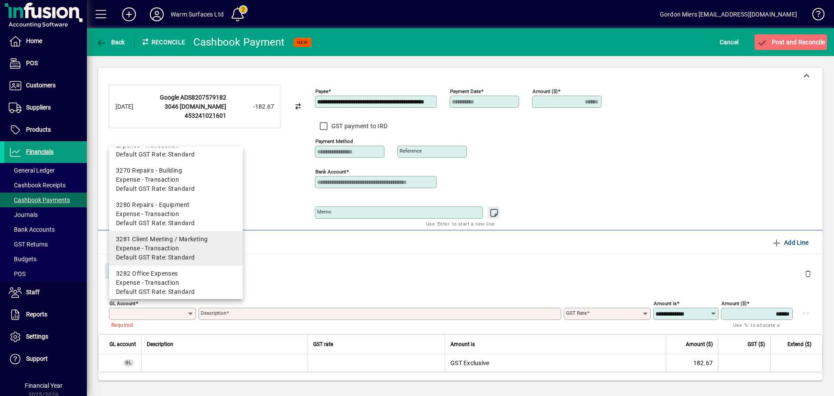
scroll to position [1129, 0]
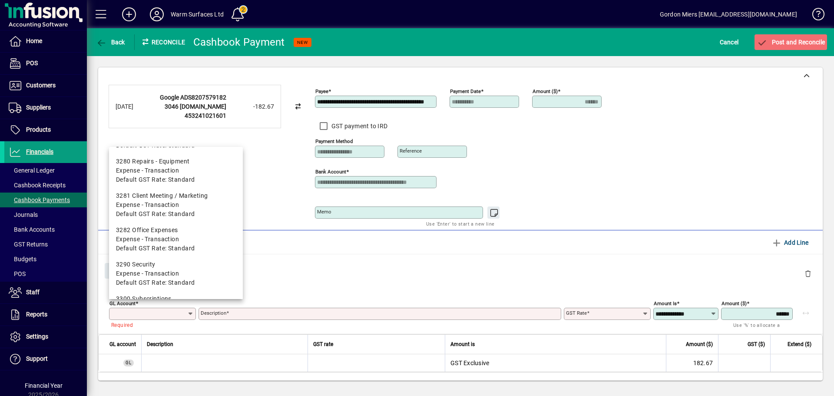
click at [114, 314] on input "GL Account" at bounding box center [149, 313] width 76 height 7
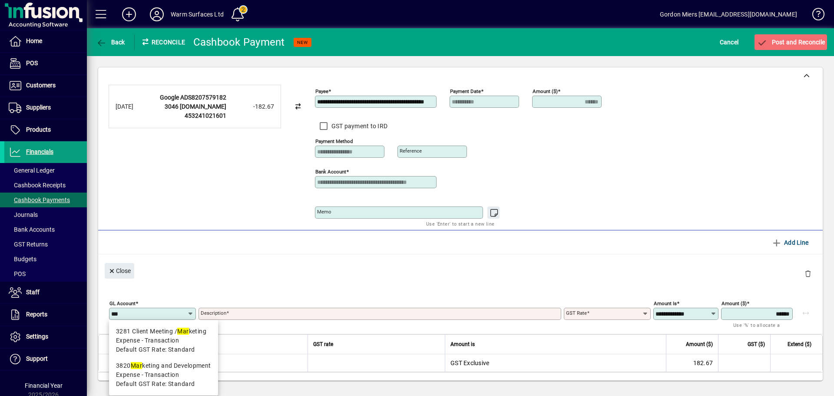
scroll to position [0, 0]
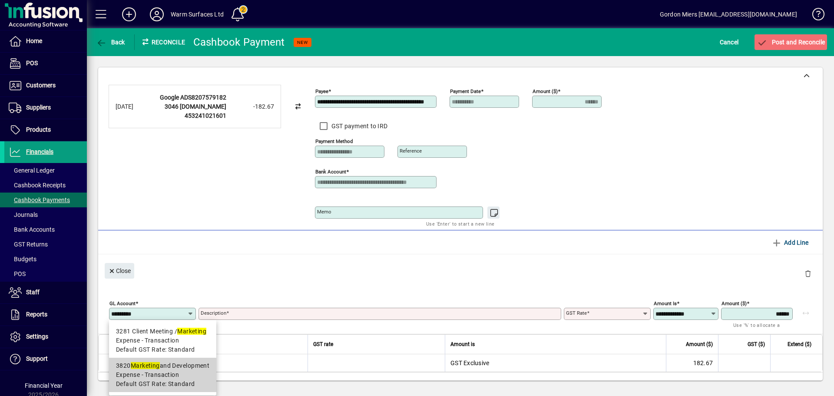
click at [170, 366] on div "3820 Marketing and Development" at bounding box center [162, 365] width 93 height 9
type input "****"
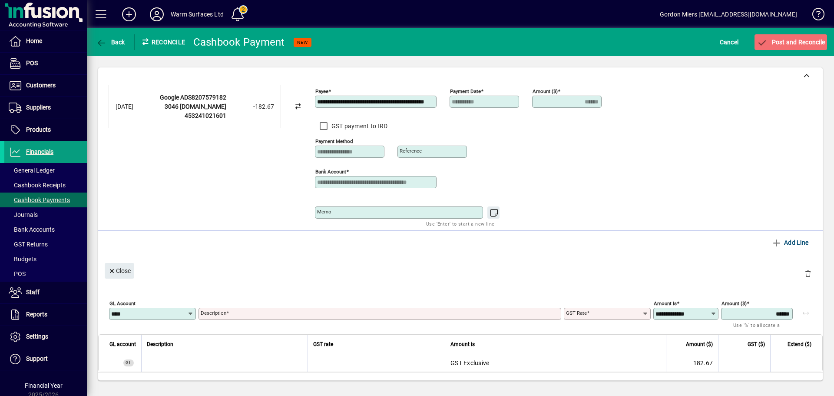
type input "**********"
type input "********"
type input "**********"
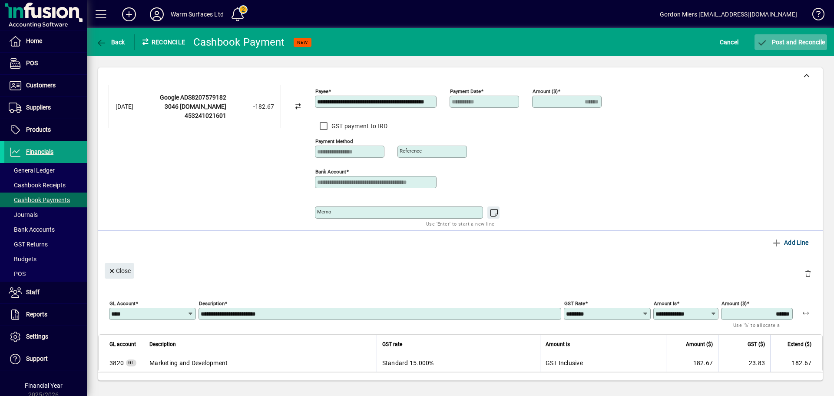
click at [789, 41] on span "Post and Reconcile" at bounding box center [790, 42] width 68 height 7
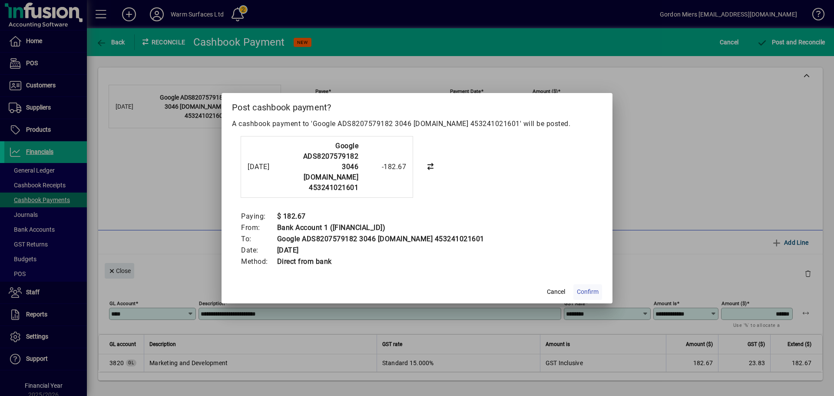
click at [585, 287] on span "Confirm" at bounding box center [588, 291] width 22 height 9
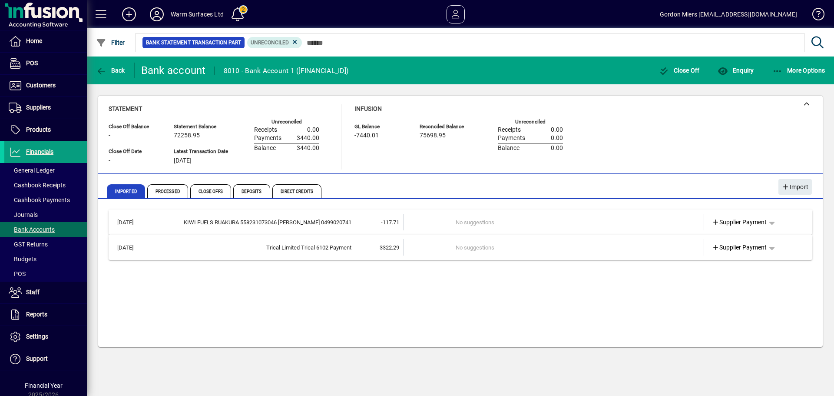
click at [503, 220] on td "No suggestions" at bounding box center [555, 222] width 198 height 17
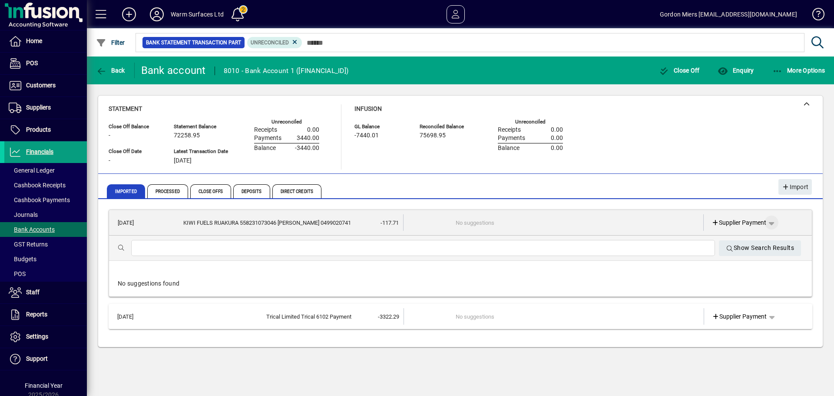
click at [773, 224] on span "button" at bounding box center [771, 222] width 21 height 21
click at [742, 257] on span "Cashbook Payment" at bounding box center [744, 256] width 64 height 10
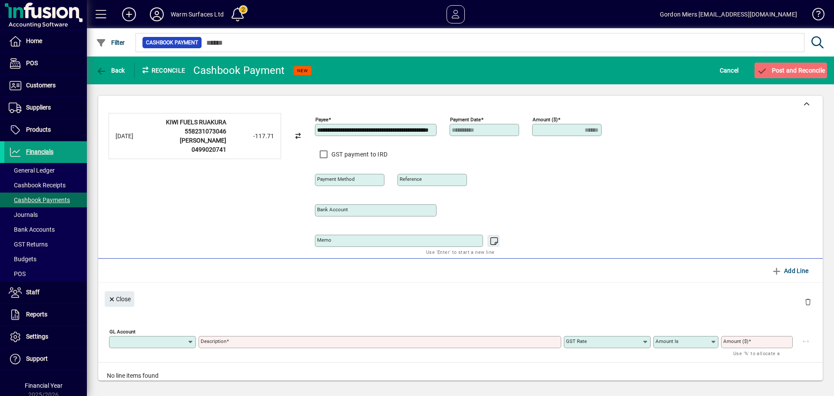
type input "**********"
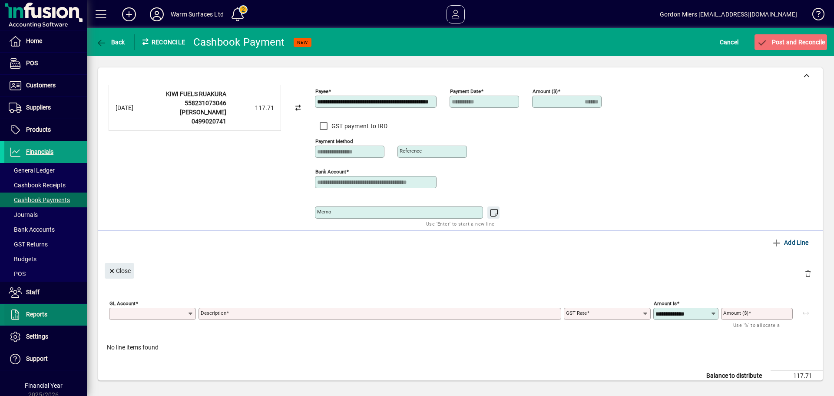
type input "******"
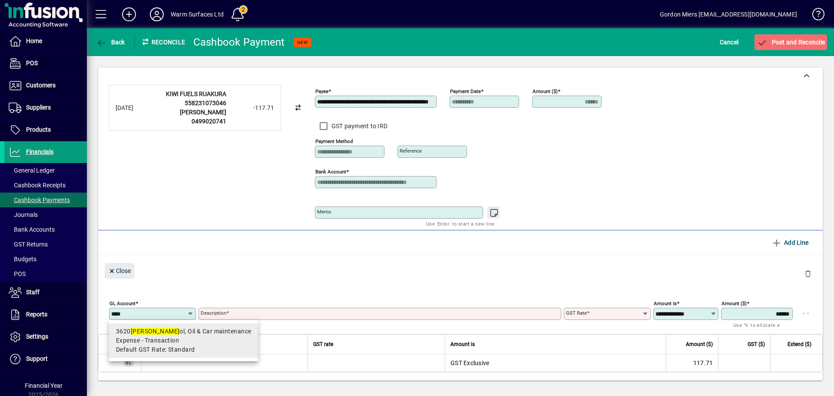
click at [139, 339] on span "Expense - Transaction" at bounding box center [147, 340] width 63 height 9
type input "****"
type input "**********"
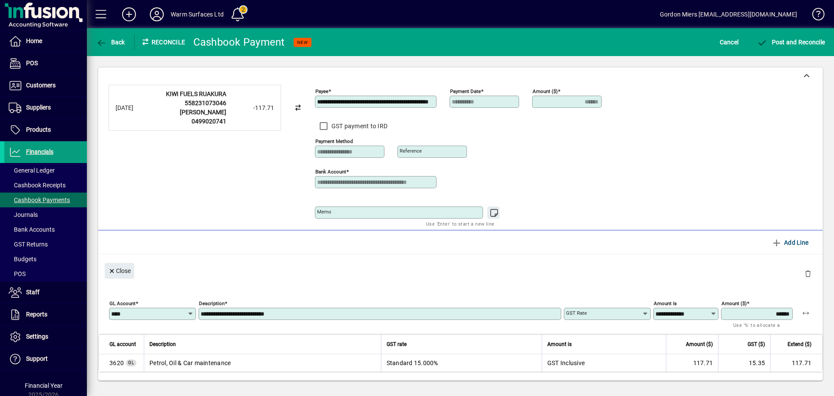
type input "********"
type input "**********"
click at [789, 41] on span "Post and Reconcile" at bounding box center [790, 42] width 68 height 7
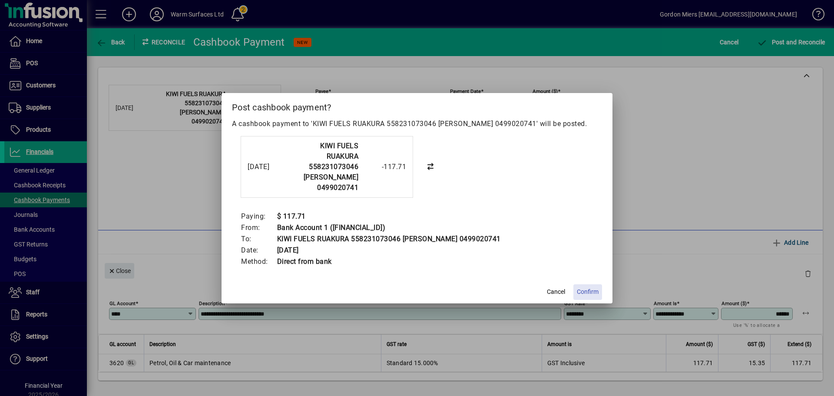
click at [593, 291] on span "Confirm" at bounding box center [588, 291] width 22 height 9
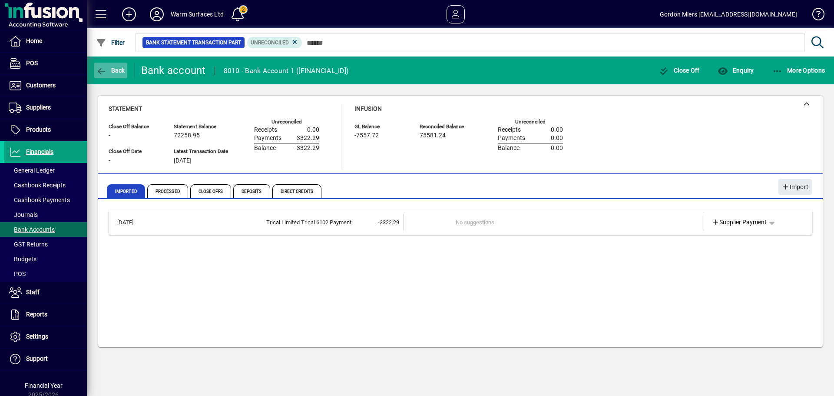
click at [108, 69] on span "Back" at bounding box center [110, 70] width 29 height 7
